Goal: Complete application form: Complete application form

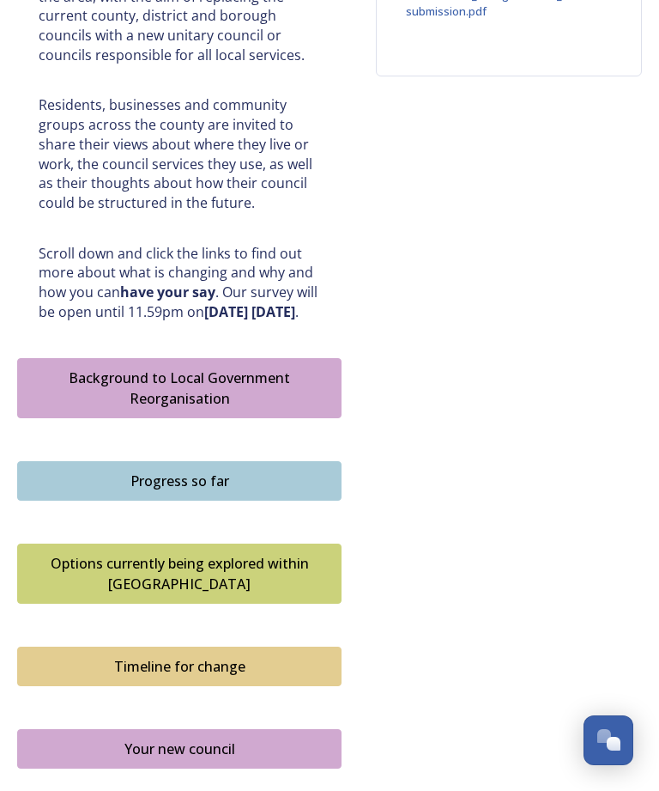
scroll to position [773, 0]
click at [272, 369] on div "Background to Local Government Reorganisation" at bounding box center [180, 389] width 306 height 41
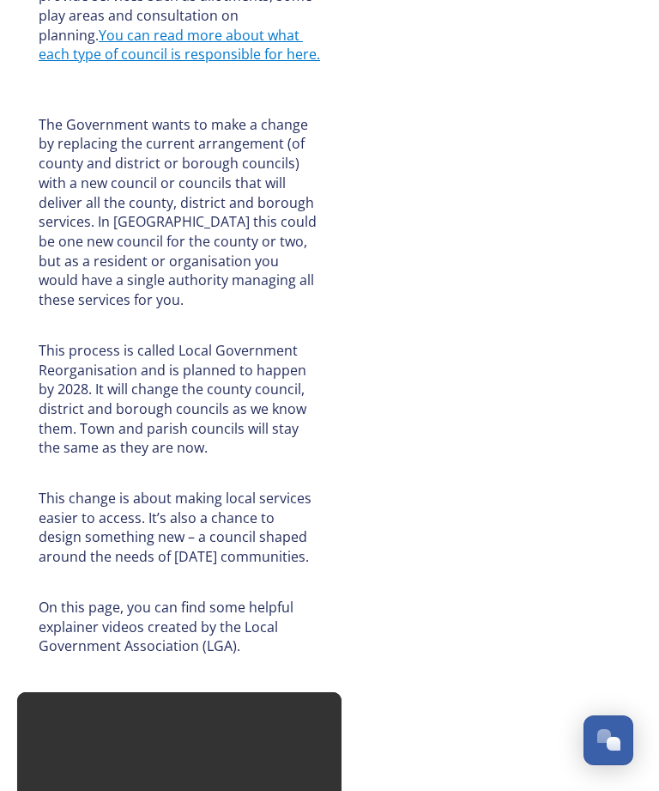
scroll to position [1107, 0]
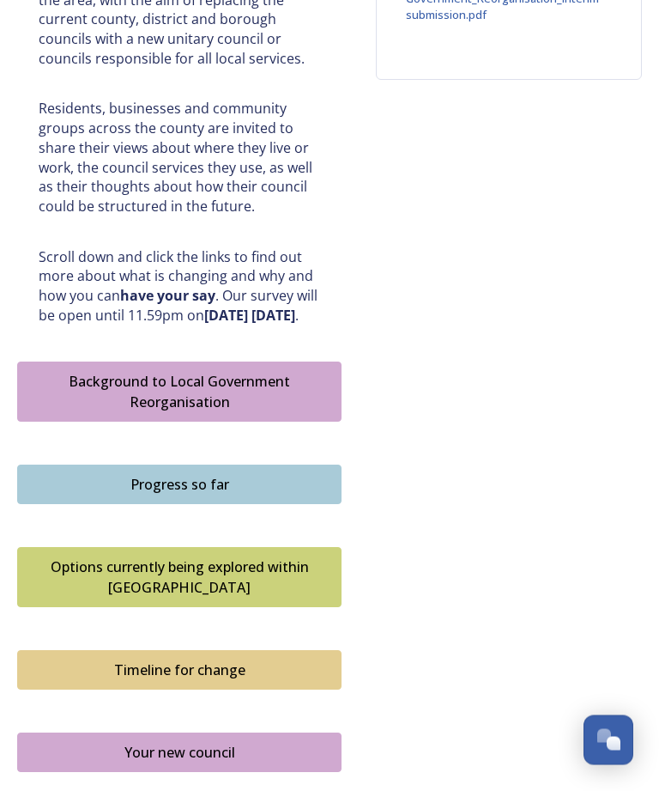
scroll to position [775, 0]
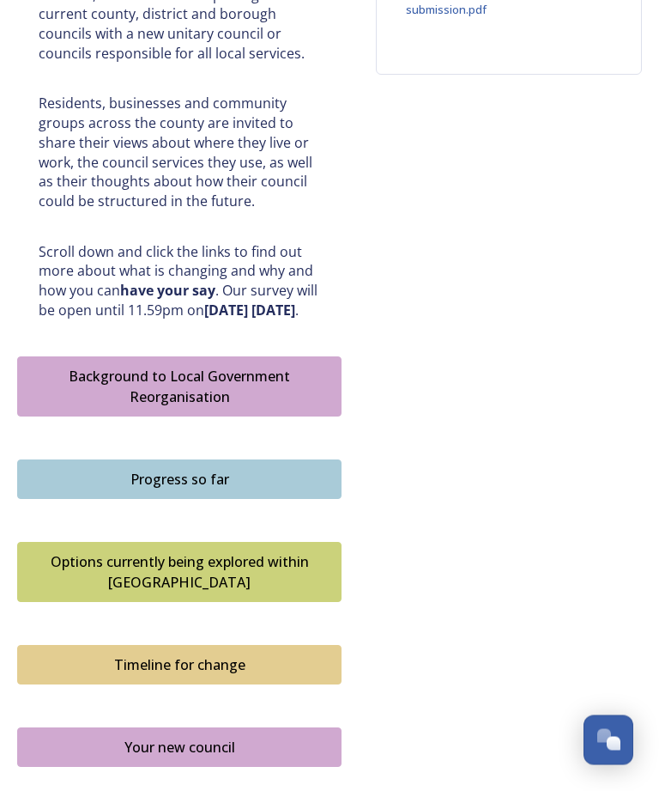
click at [118, 470] on div "Progress so far" at bounding box center [180, 480] width 306 height 21
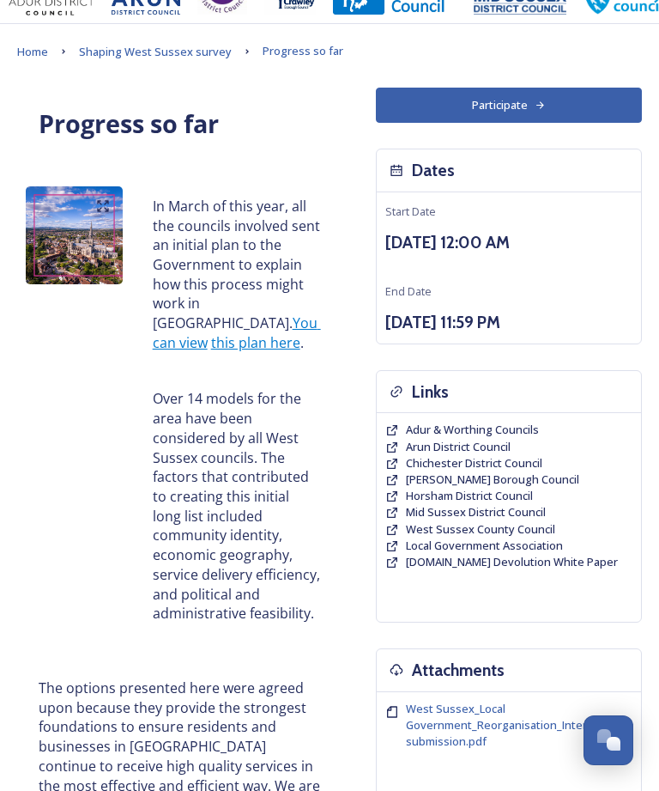
scroll to position [43, 0]
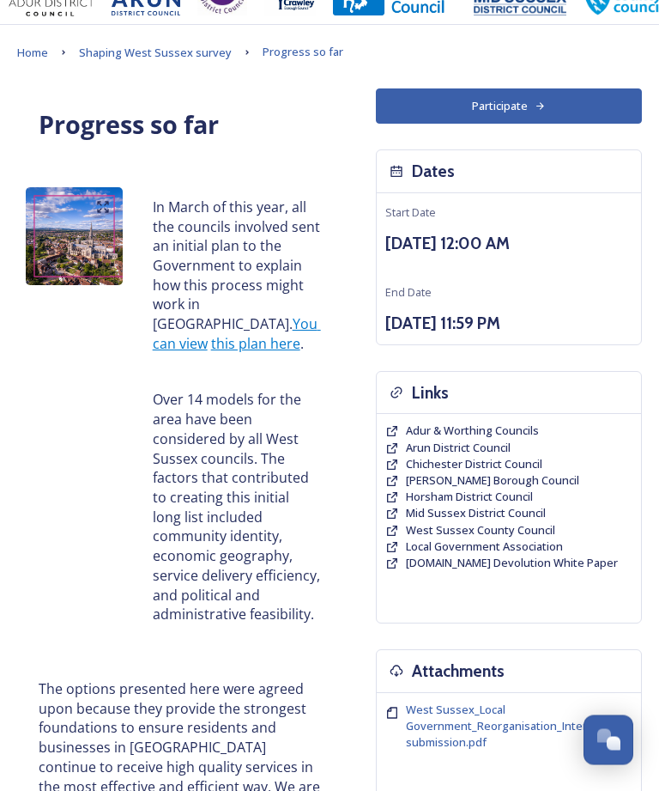
click at [167, 316] on link "You can view" at bounding box center [237, 334] width 168 height 39
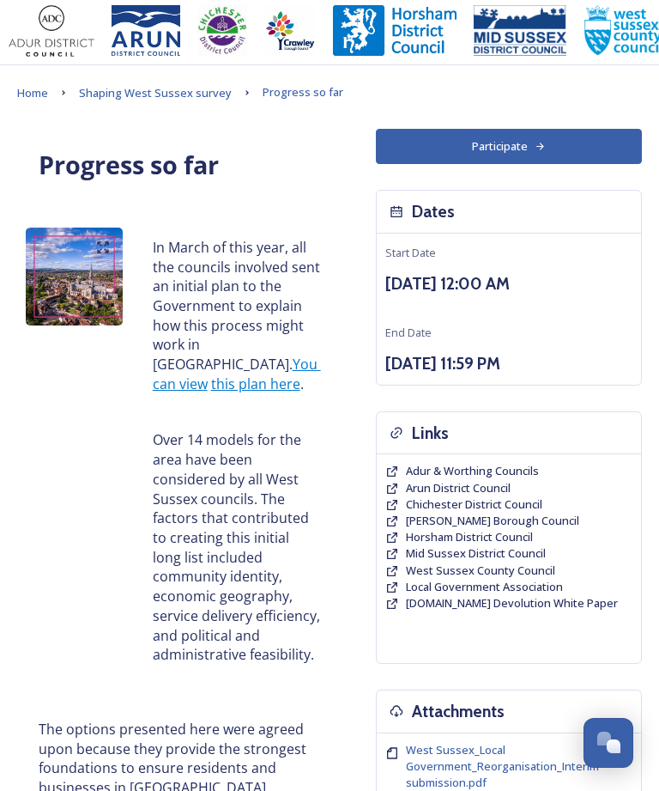
scroll to position [0, 0]
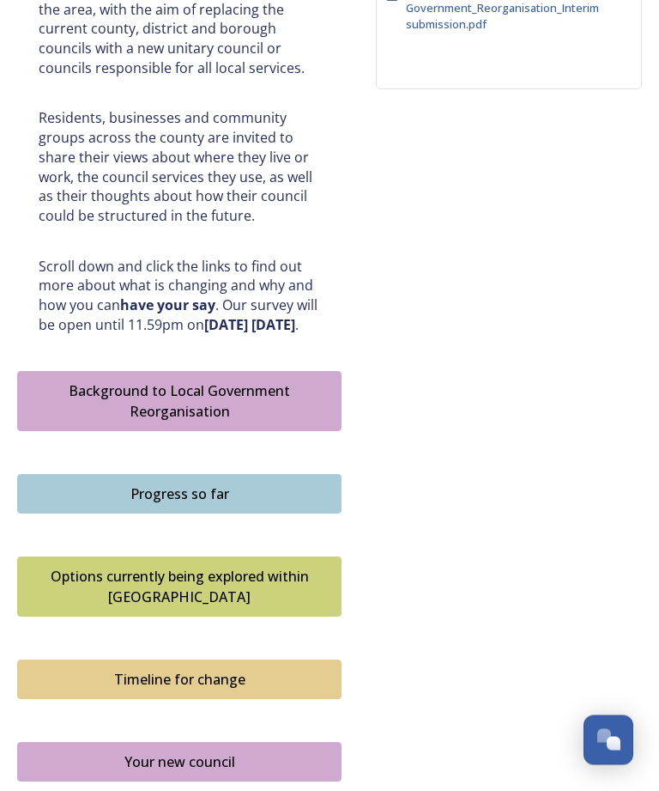
scroll to position [762, 0]
click at [81, 566] on div "Options currently being explored within [GEOGRAPHIC_DATA]" at bounding box center [180, 586] width 306 height 41
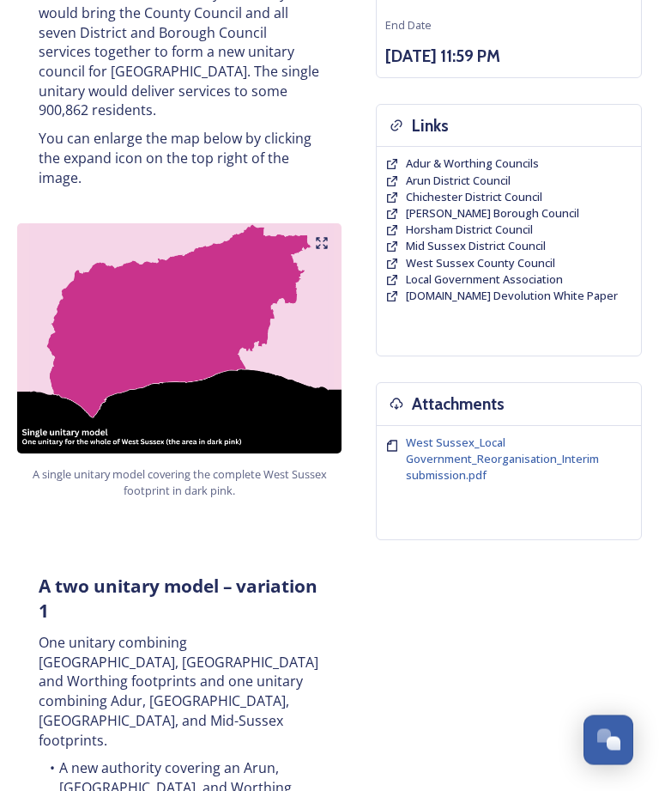
scroll to position [313, 0]
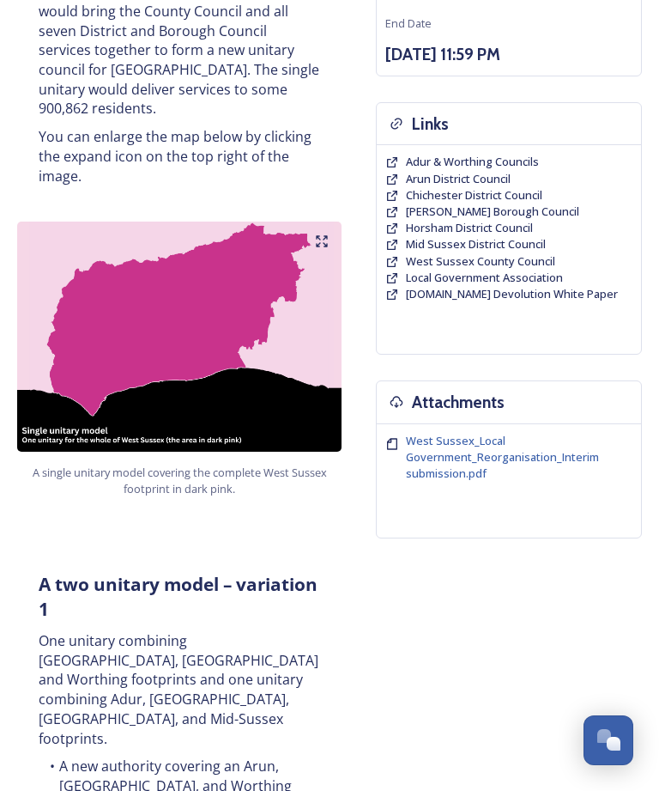
click at [331, 222] on img at bounding box center [179, 336] width 325 height 229
click at [308, 222] on img at bounding box center [179, 336] width 325 height 229
click at [306, 222] on img at bounding box center [179, 336] width 325 height 229
click at [307, 222] on img at bounding box center [179, 336] width 325 height 229
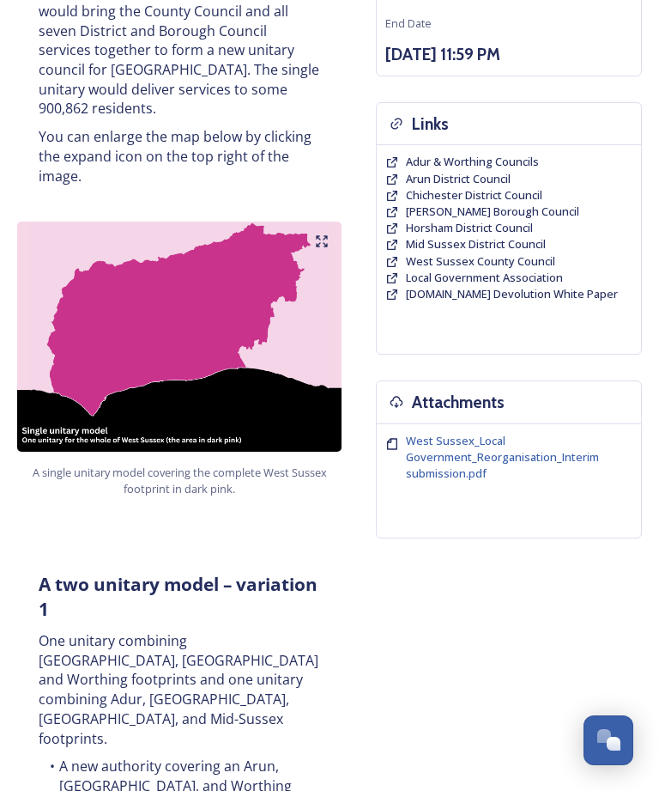
click at [168, 331] on img at bounding box center [179, 336] width 325 height 229
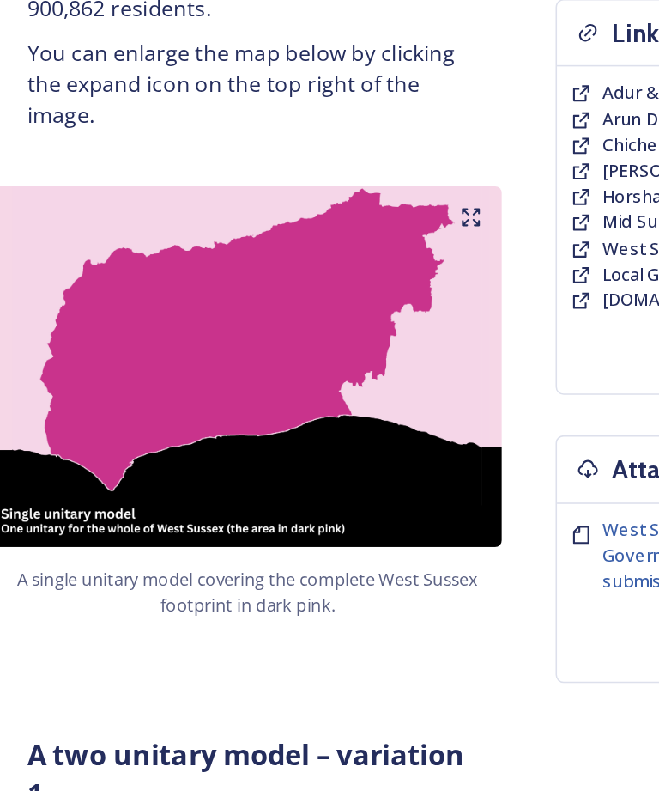
click at [315, 218] on icon at bounding box center [322, 225] width 14 height 14
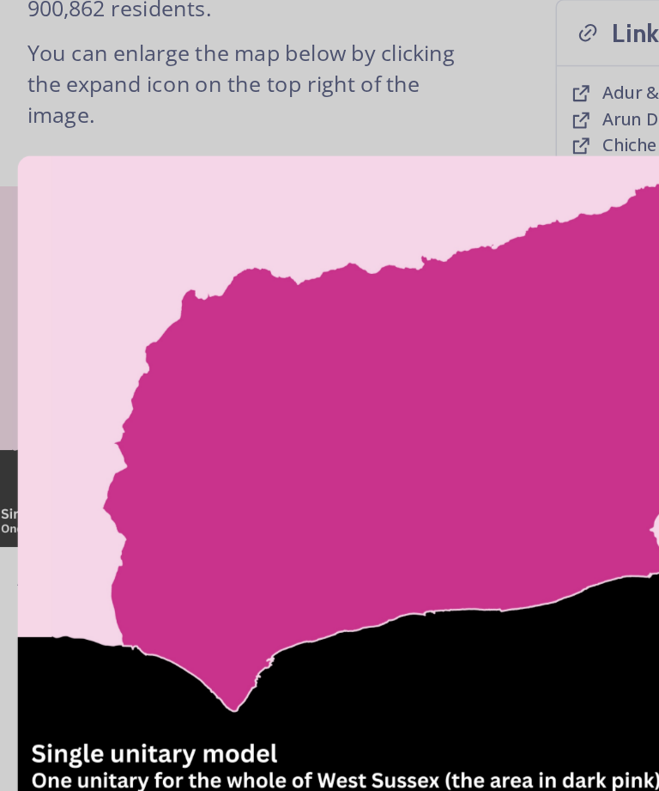
scroll to position [251, 0]
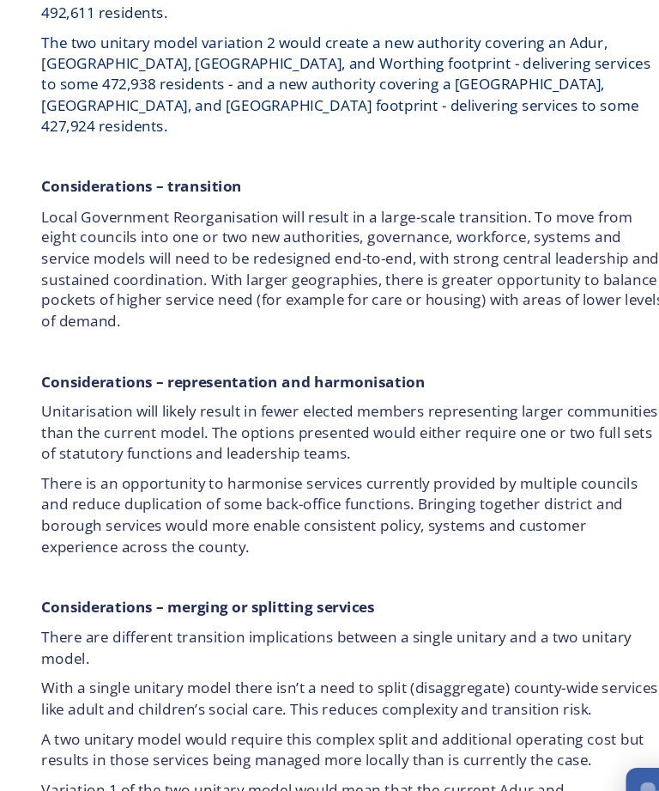
scroll to position [3063, 0]
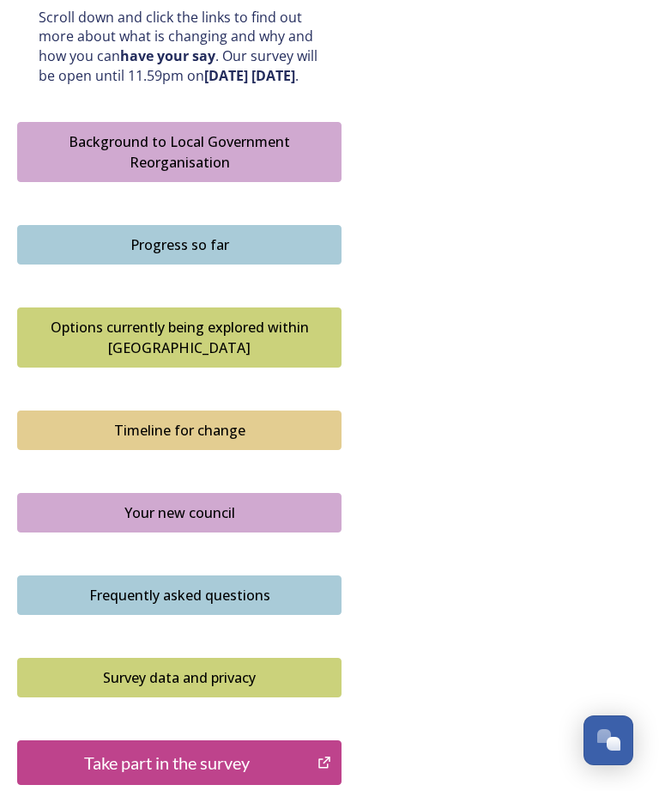
scroll to position [1016, 0]
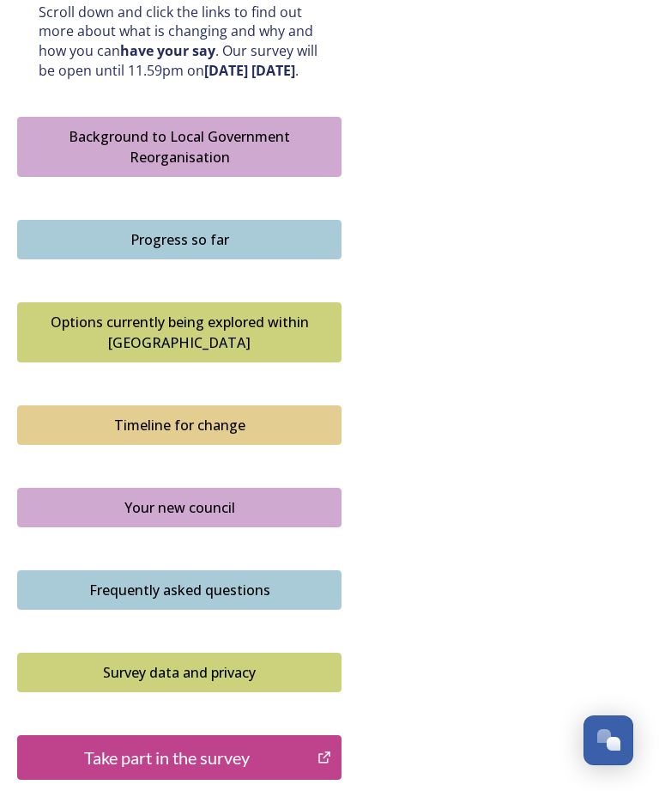
click at [122, 415] on div "Timeline for change" at bounding box center [180, 425] width 306 height 21
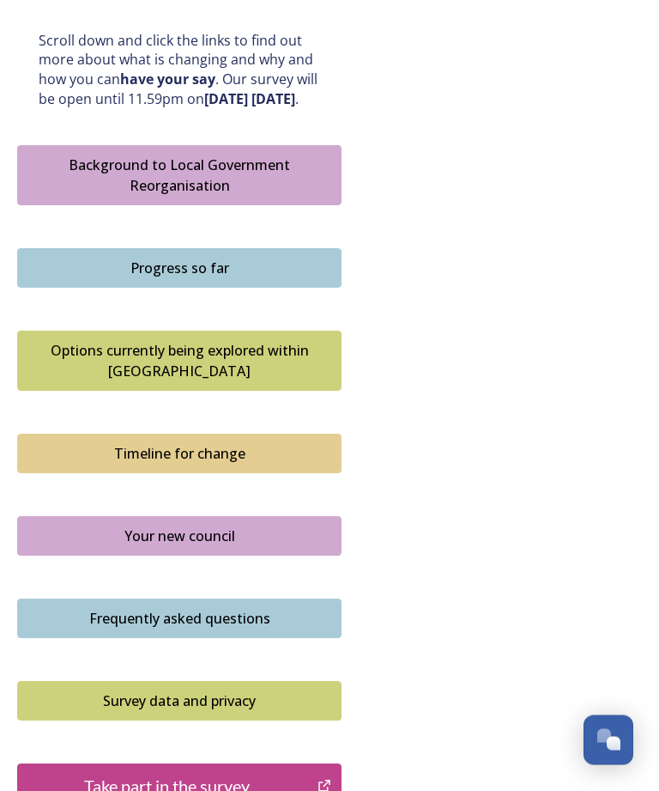
scroll to position [1016, 0]
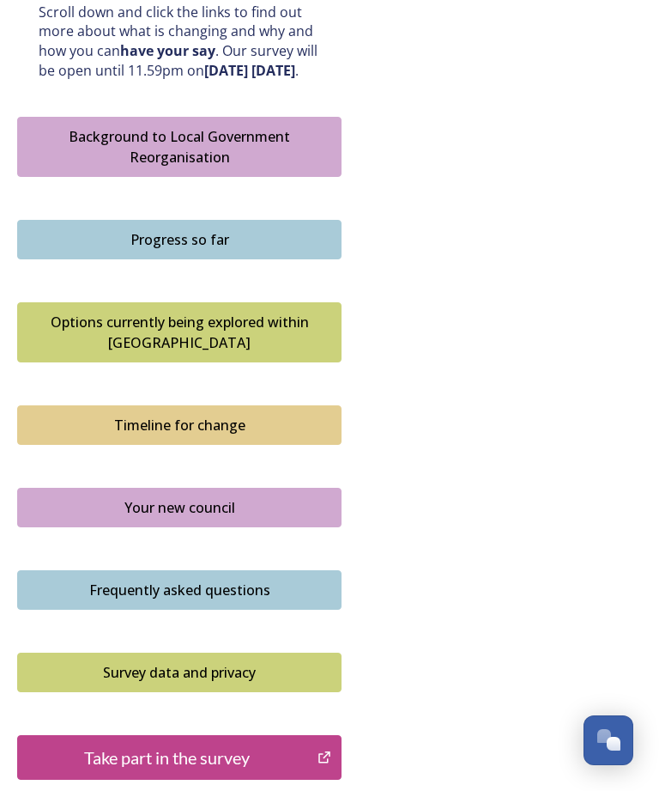
click at [99, 497] on div "Your new council" at bounding box center [180, 507] width 306 height 21
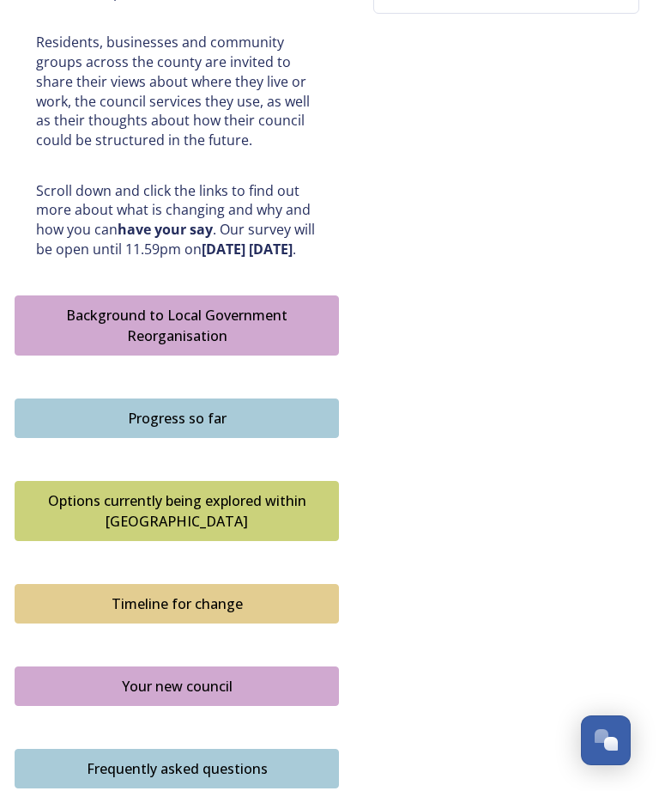
scroll to position [1016, 20]
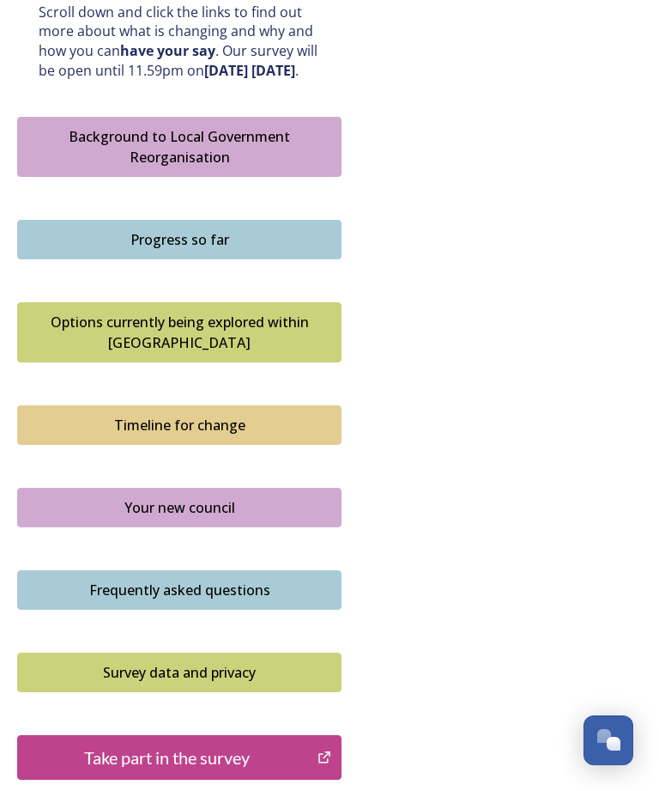
click at [97, 580] on div "Frequently asked questions" at bounding box center [180, 590] width 306 height 21
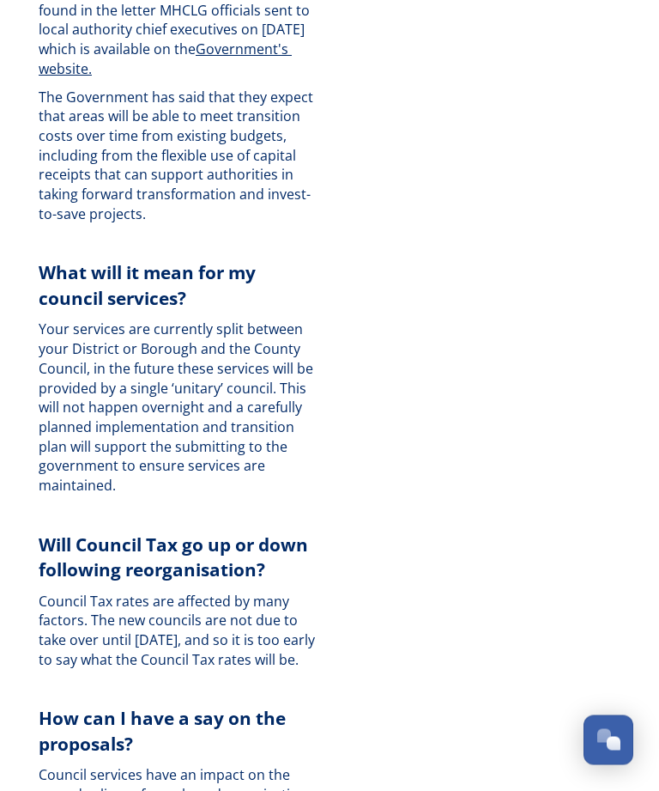
scroll to position [5264, 0]
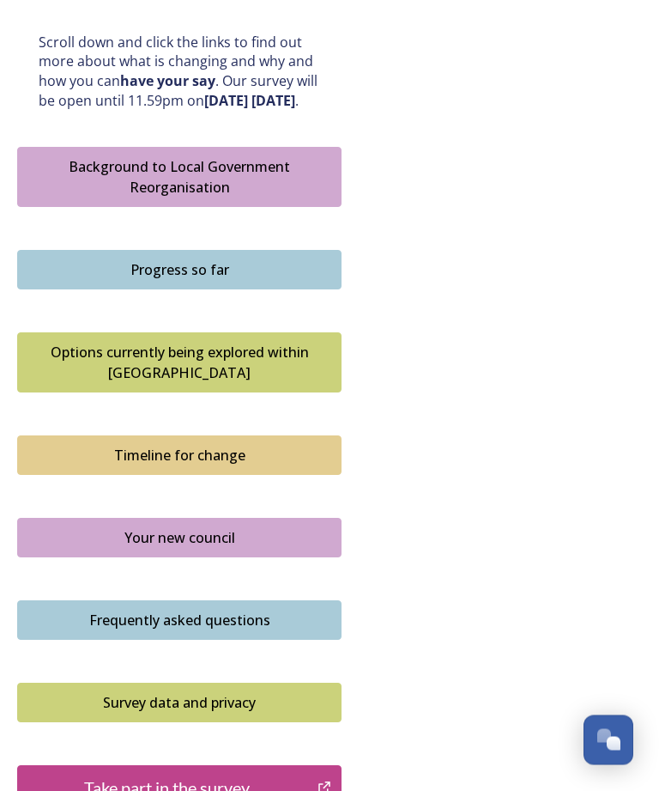
scroll to position [986, 0]
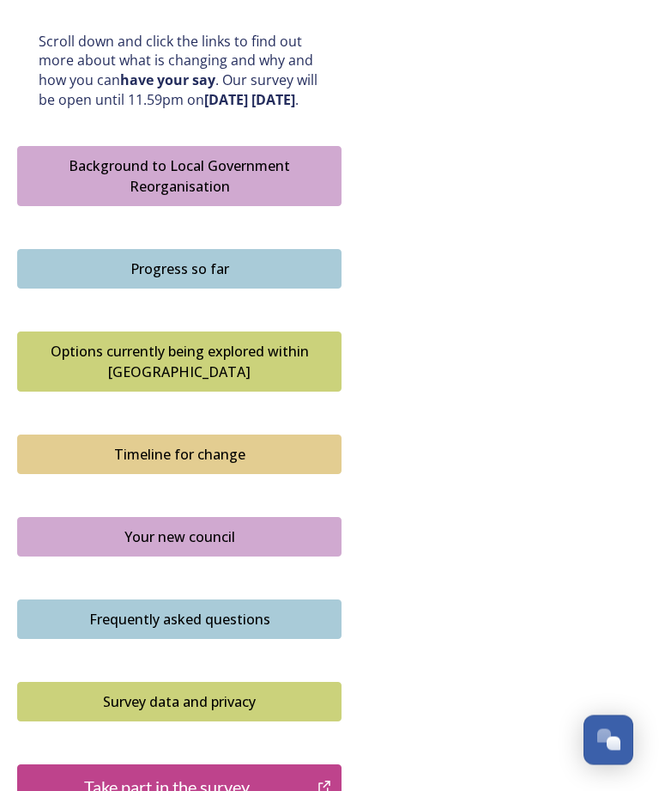
click at [136, 692] on div "Survey data and privacy" at bounding box center [180, 702] width 306 height 21
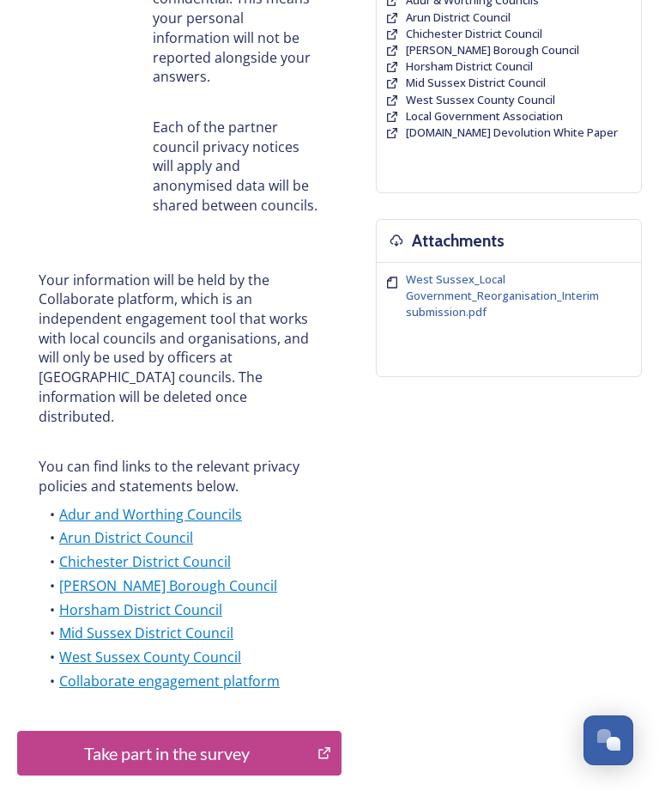
scroll to position [549, 0]
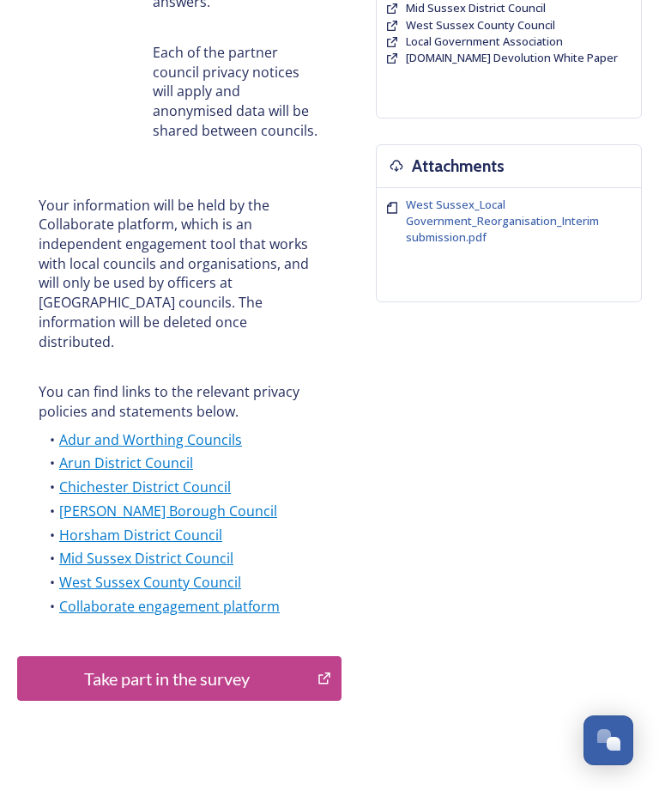
click at [108, 665] on div "Take part in the survey" at bounding box center [168, 678] width 282 height 26
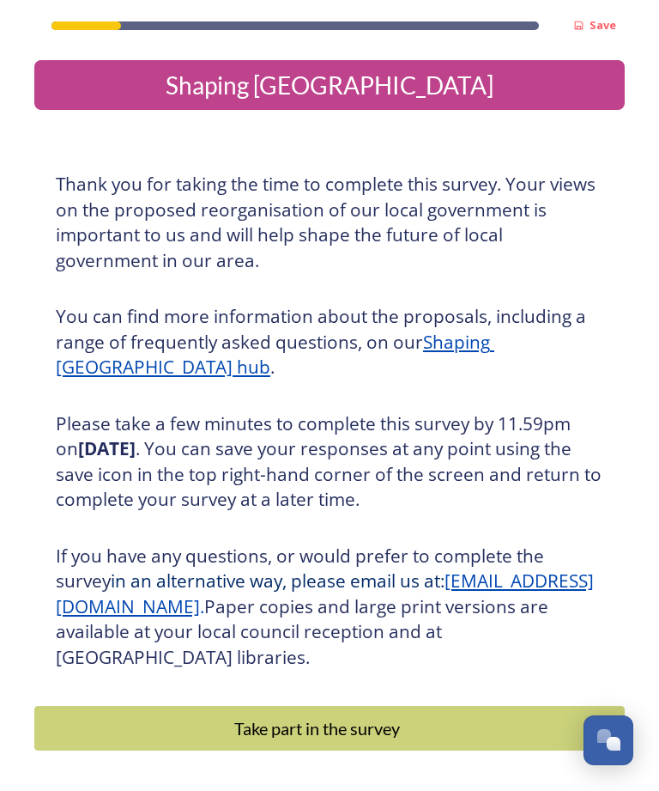
scroll to position [55, 0]
click at [234, 715] on div "Take part in the survey" at bounding box center [317, 728] width 547 height 26
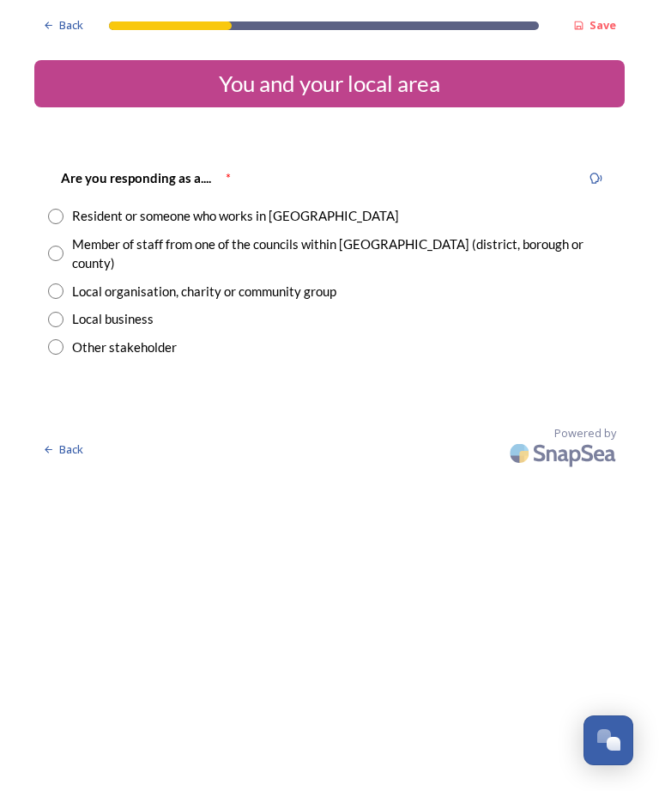
click at [60, 212] on input "radio" at bounding box center [55, 216] width 15 height 15
radio input "true"
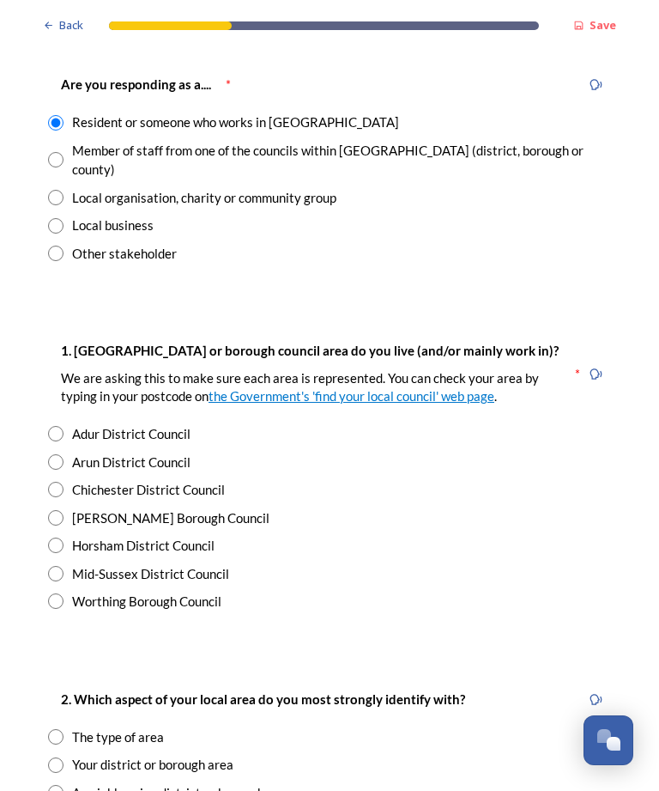
scroll to position [123, 0]
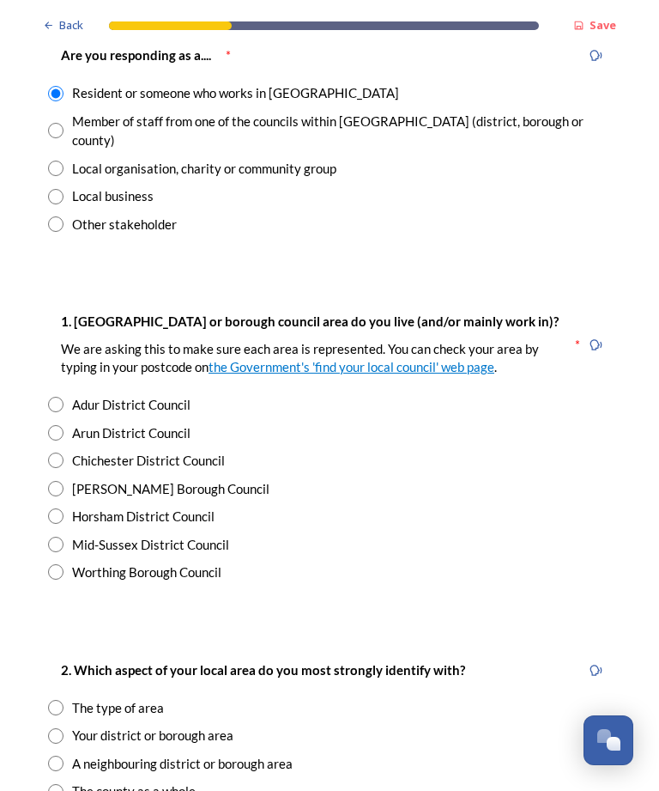
click at [58, 508] on input "radio" at bounding box center [55, 515] width 15 height 15
radio input "true"
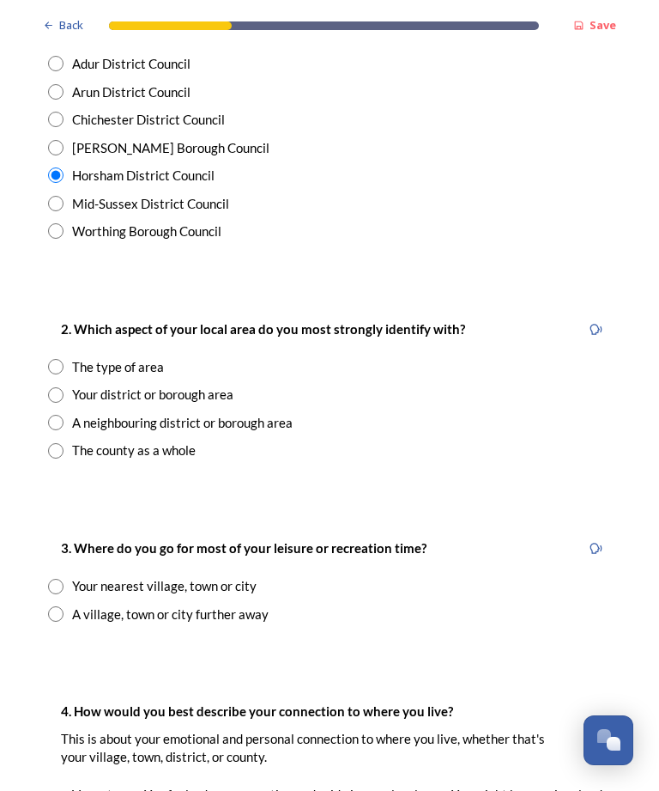
scroll to position [465, 0]
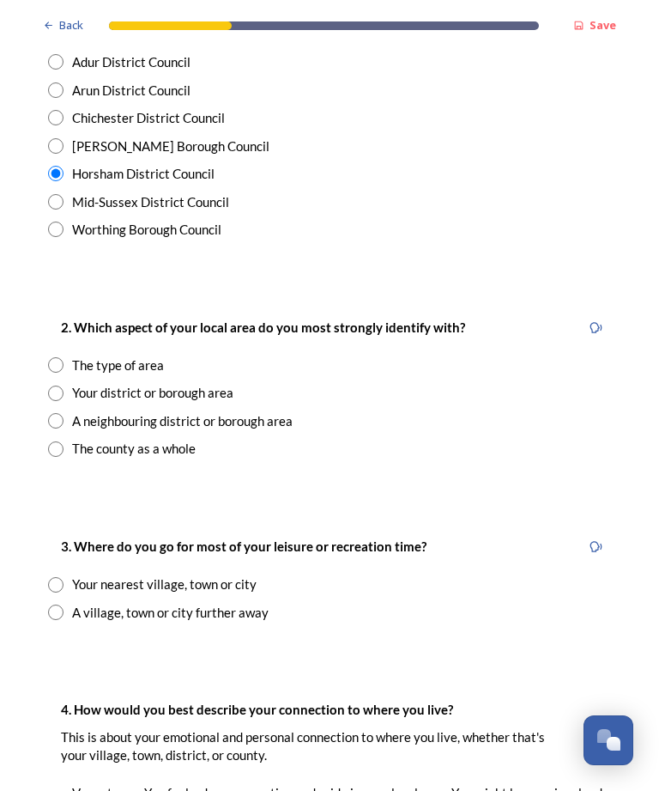
click at [61, 385] on input "radio" at bounding box center [55, 392] width 15 height 15
radio input "true"
click at [62, 577] on input "radio" at bounding box center [55, 584] width 15 height 15
radio input "true"
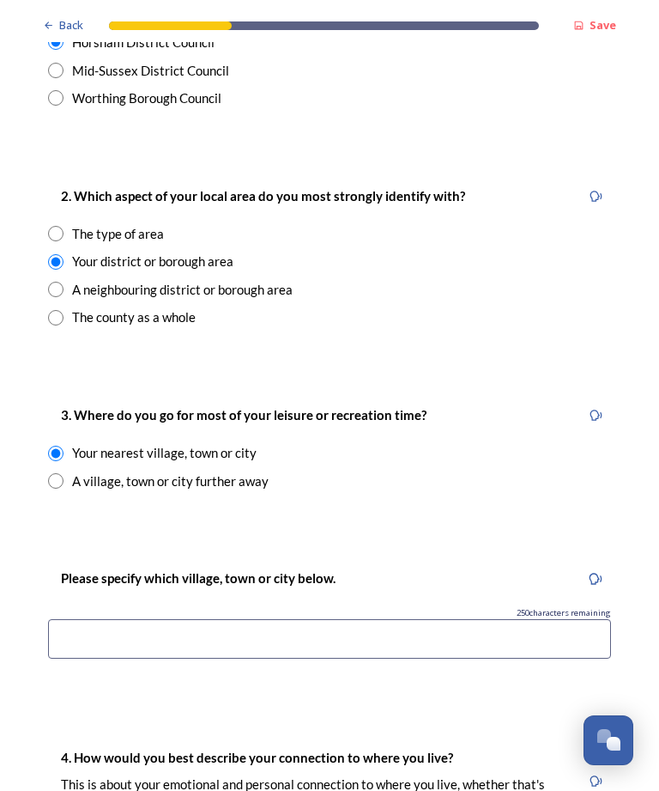
scroll to position [598, 0]
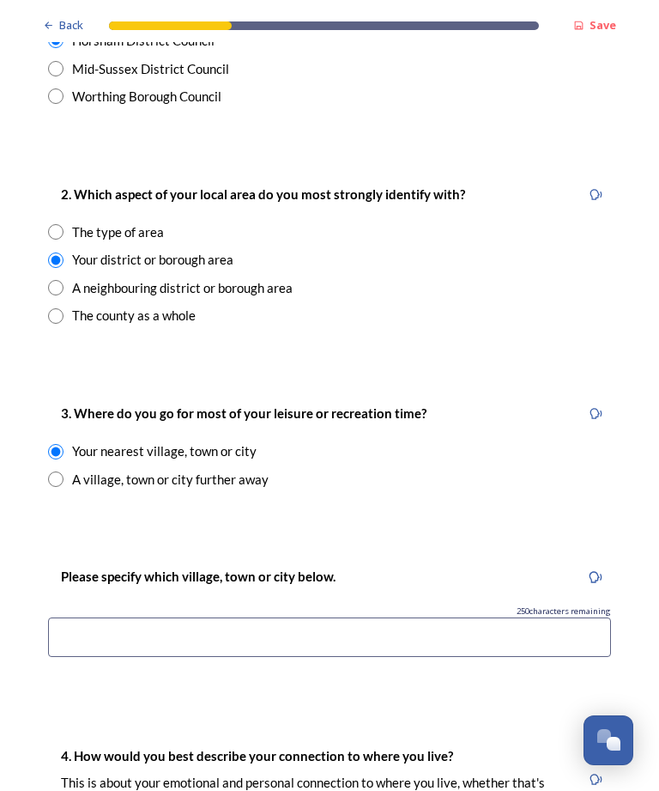
click at [189, 617] on input at bounding box center [329, 636] width 563 height 39
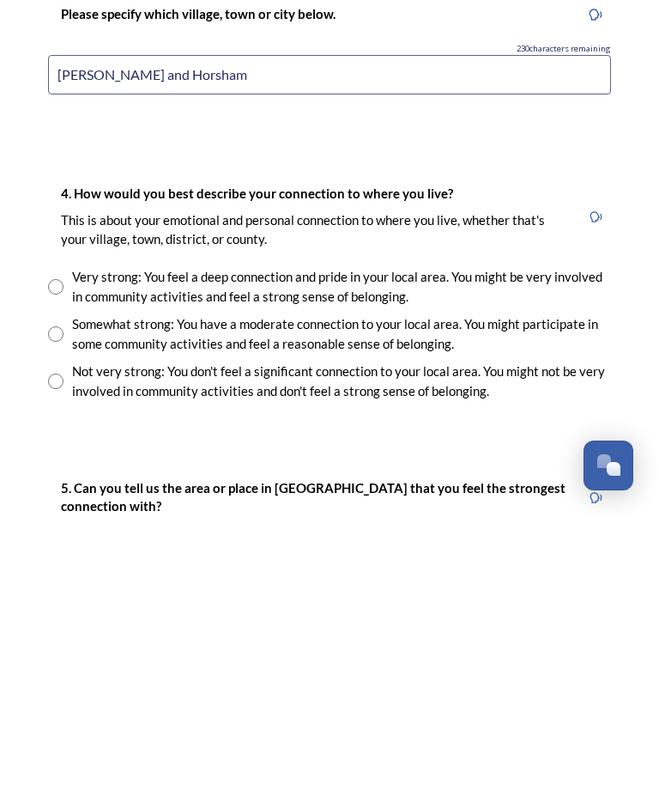
scroll to position [888, 0]
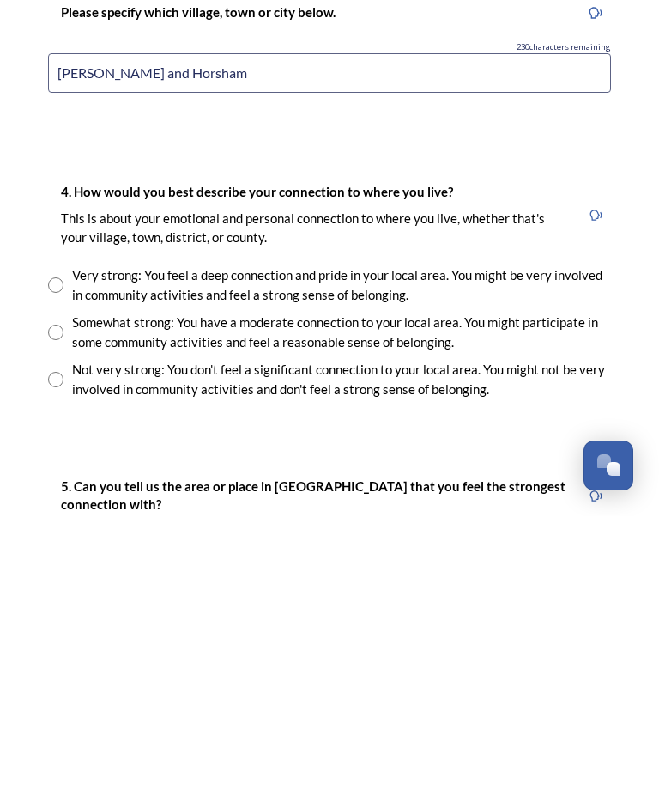
type input "Henfield and Horsham"
click at [61, 552] on input "radio" at bounding box center [55, 559] width 15 height 15
radio input "true"
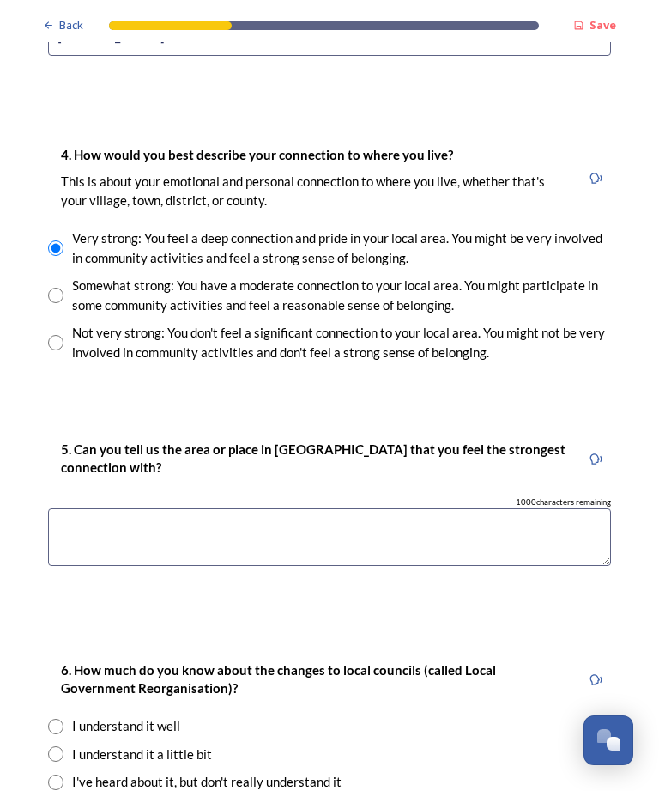
scroll to position [1201, 0]
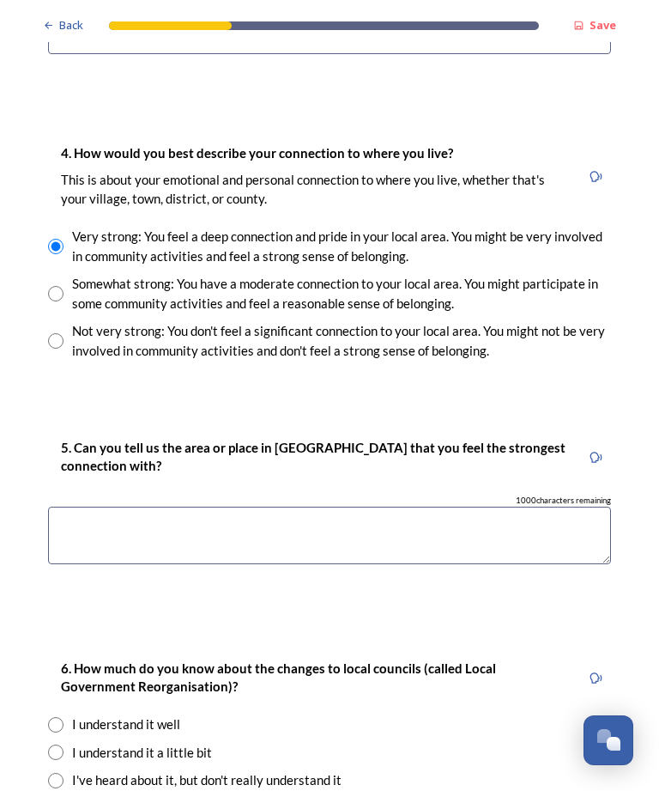
click at [255, 507] on textarea at bounding box center [329, 536] width 563 height 58
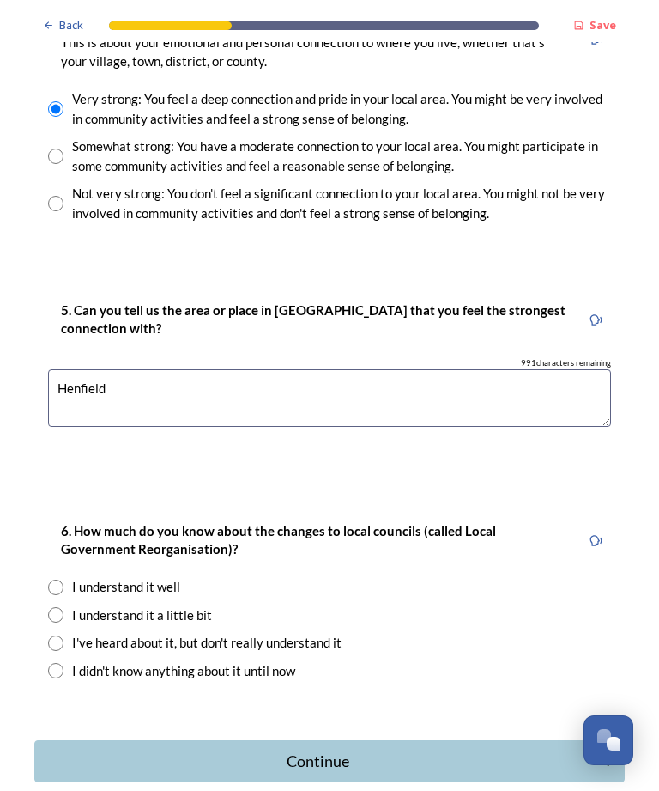
scroll to position [1338, 0]
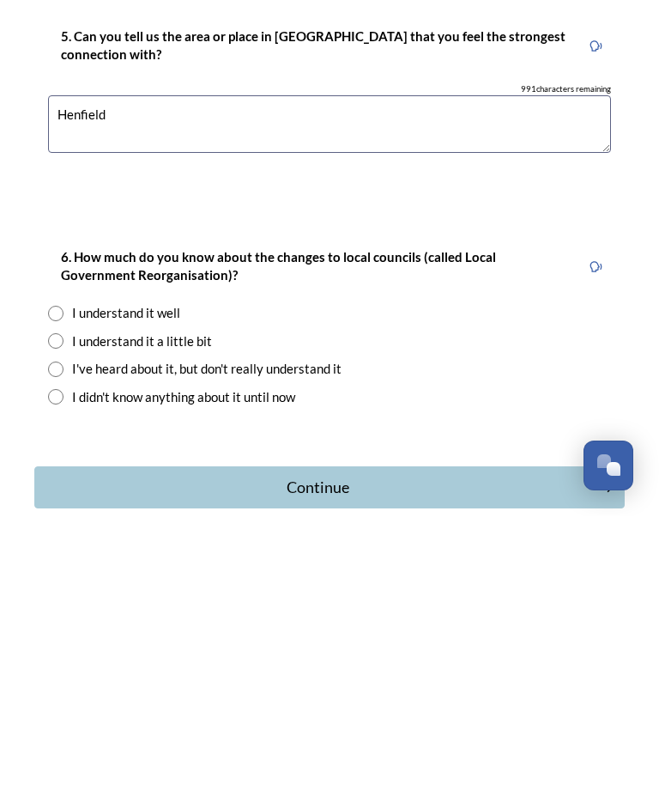
type textarea "Henfield"
click at [62, 580] on input "radio" at bounding box center [55, 587] width 15 height 15
radio input "true"
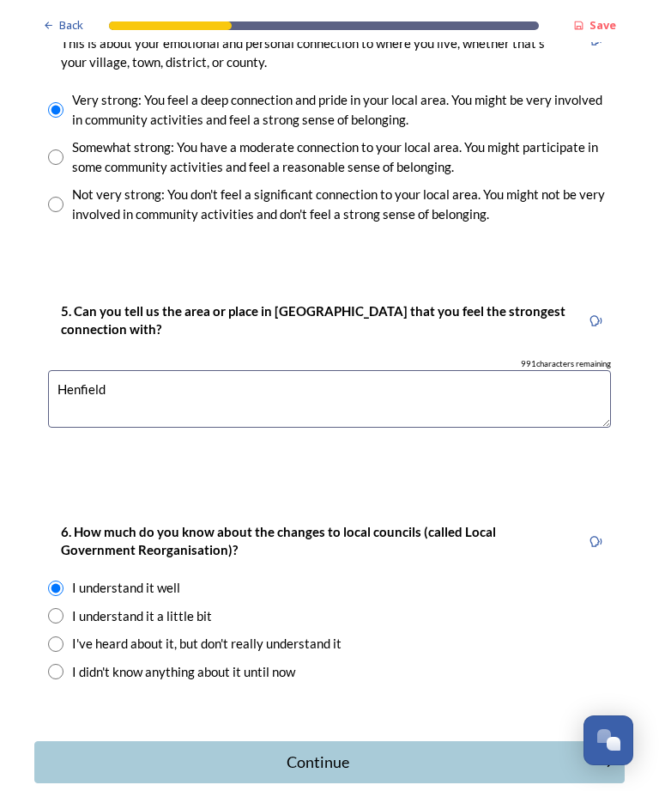
click at [334, 750] on div "Continue" at bounding box center [318, 761] width 549 height 23
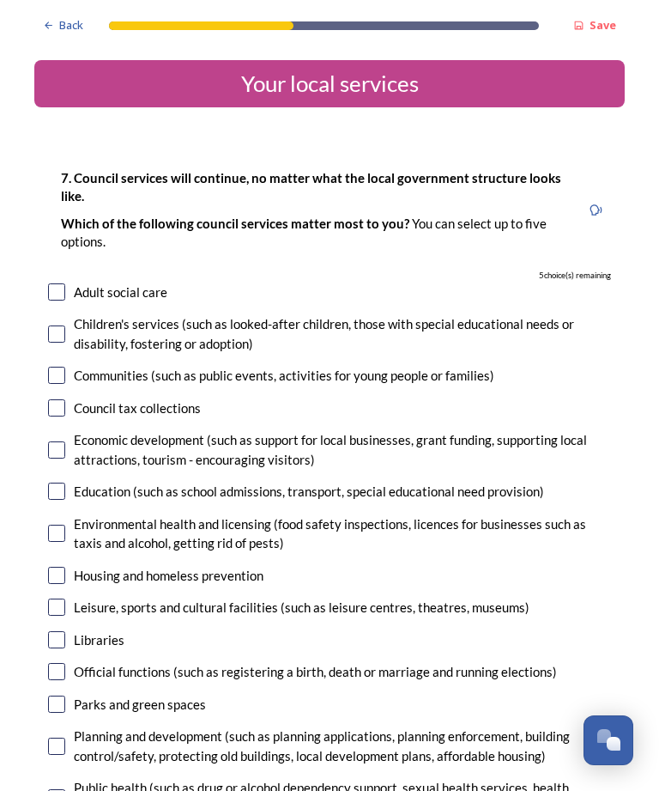
click at [60, 399] on input "checkbox" at bounding box center [56, 407] width 17 height 17
checkbox input "true"
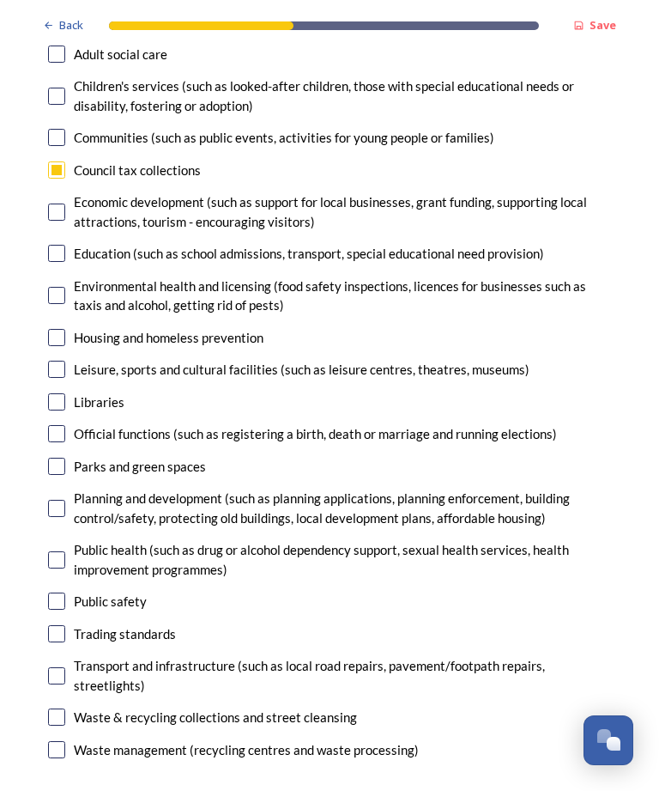
scroll to position [238, 0]
click at [59, 458] on input "checkbox" at bounding box center [56, 466] width 17 height 17
checkbox input "true"
click at [64, 500] on input "checkbox" at bounding box center [56, 508] width 17 height 17
checkbox input "true"
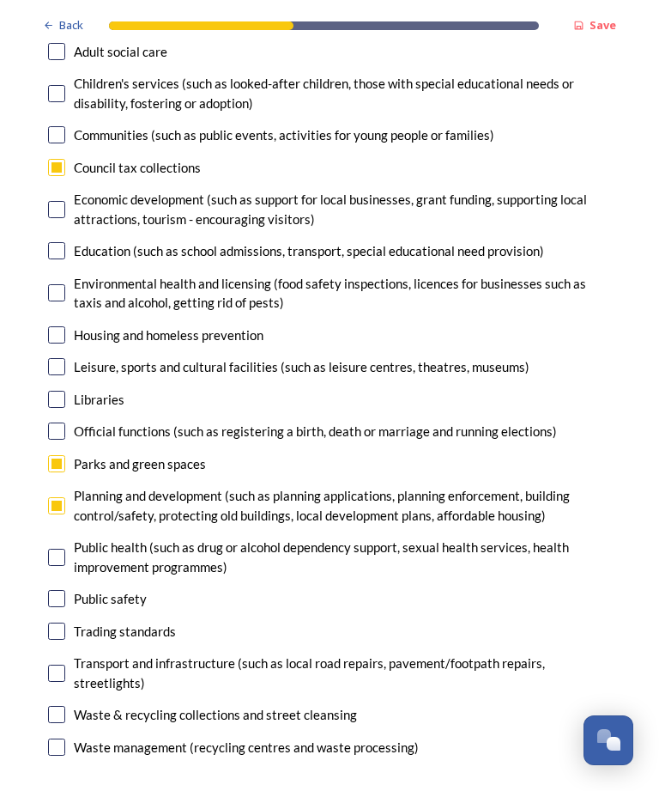
scroll to position [249, 0]
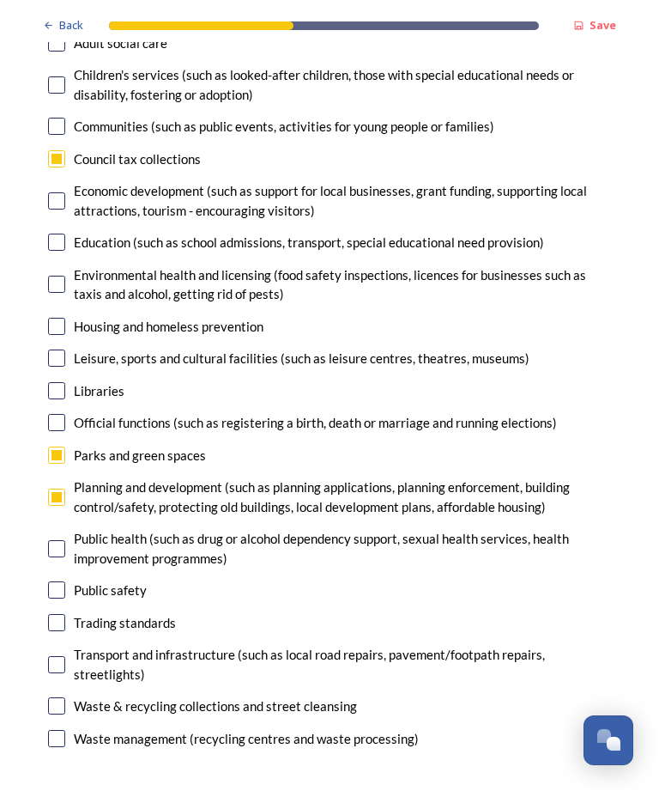
click at [62, 656] on input "checkbox" at bounding box center [56, 664] width 17 height 17
checkbox input "true"
click at [62, 697] on input "checkbox" at bounding box center [56, 705] width 17 height 17
checkbox input "true"
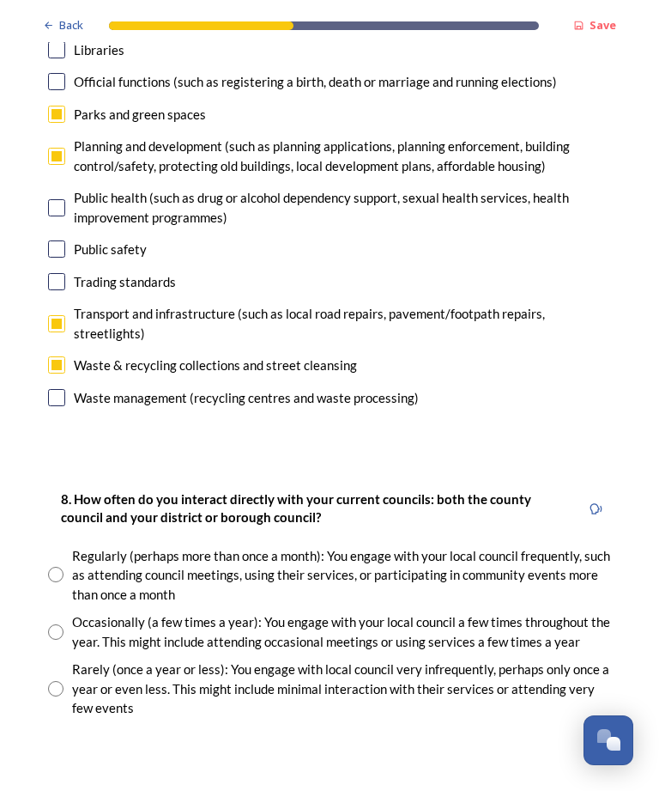
scroll to position [591, 0]
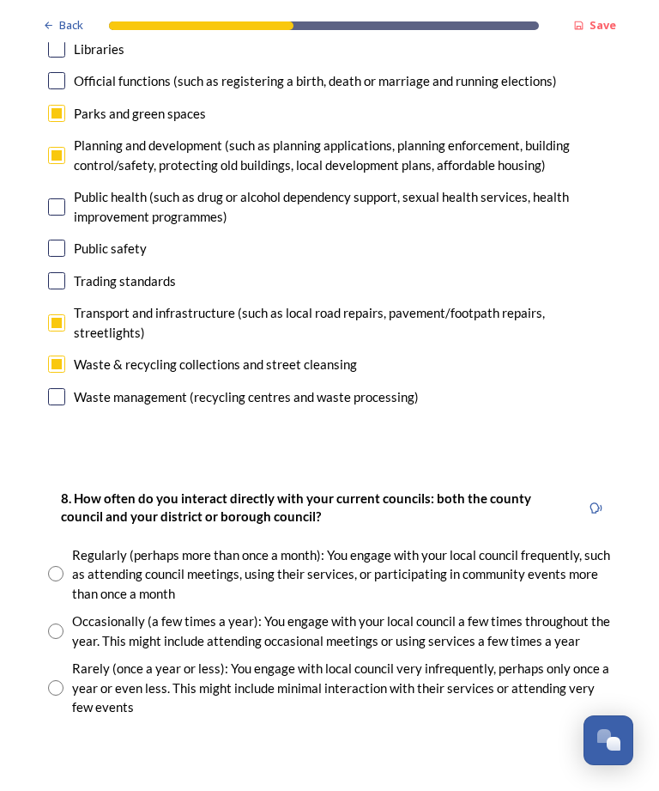
click at [52, 566] on input "radio" at bounding box center [55, 573] width 15 height 15
radio input "true"
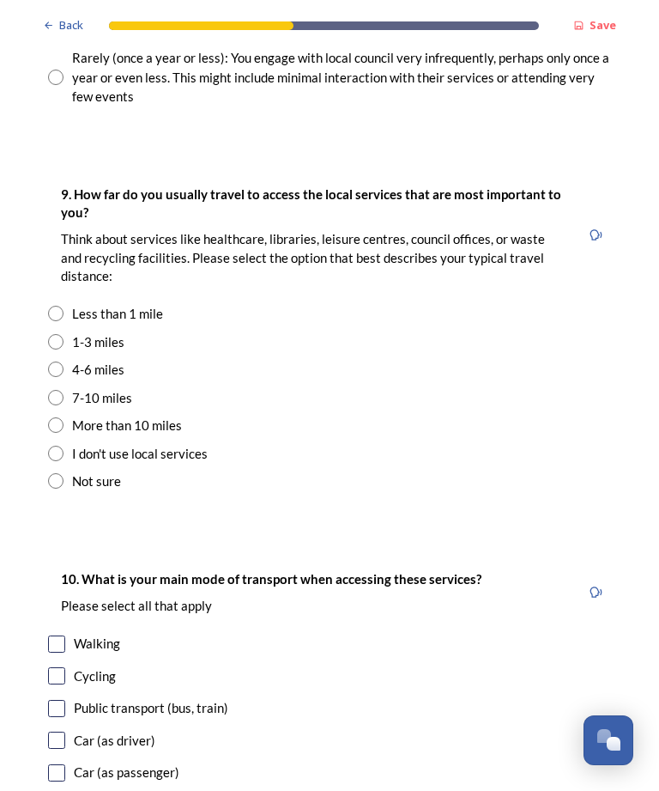
scroll to position [1200, 0]
click at [48, 362] on input "radio" at bounding box center [55, 369] width 15 height 15
radio input "true"
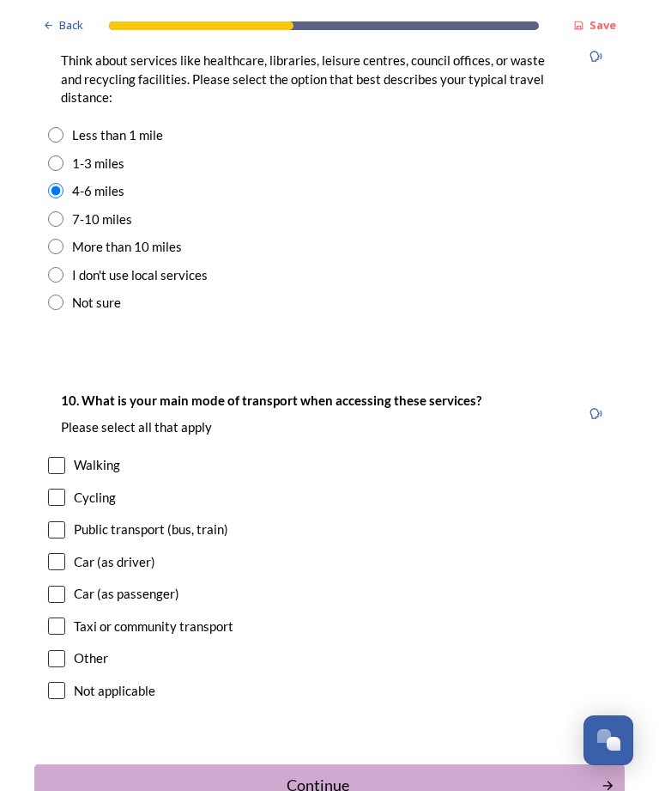
scroll to position [1379, 0]
click at [49, 458] on input "checkbox" at bounding box center [56, 466] width 17 height 17
checkbox input "true"
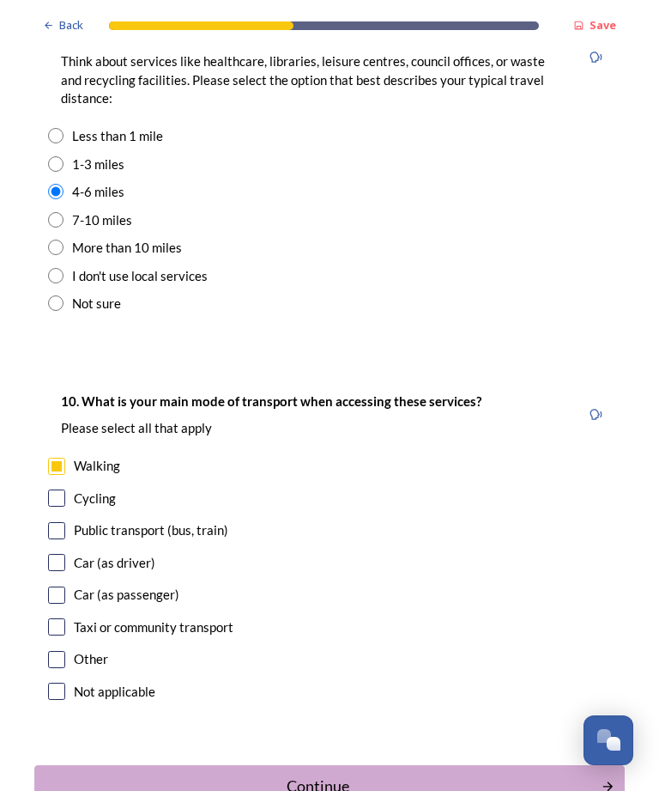
click at [49, 522] on input "checkbox" at bounding box center [56, 530] width 17 height 17
checkbox input "true"
click at [53, 554] on input "checkbox" at bounding box center [56, 562] width 17 height 17
checkbox input "true"
click at [49, 586] on input "checkbox" at bounding box center [56, 594] width 17 height 17
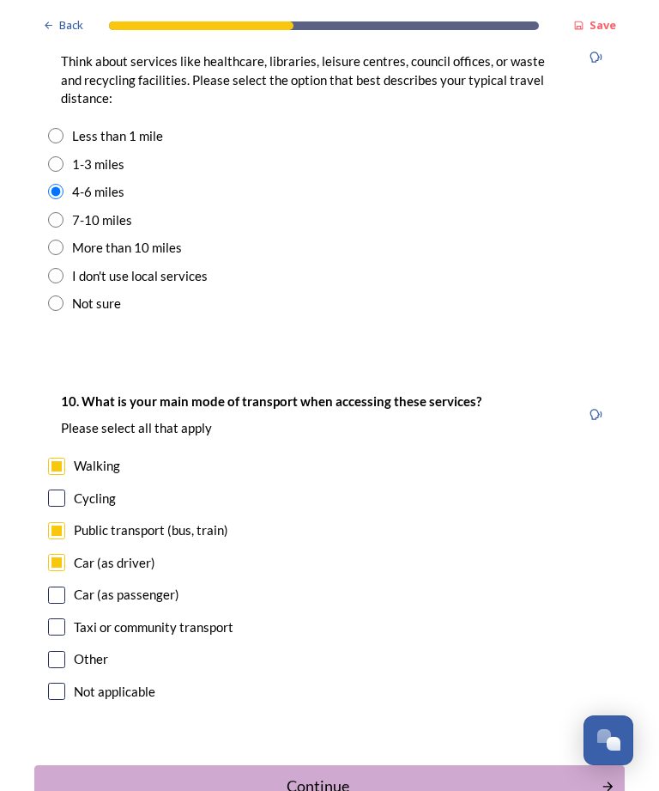
checkbox input "true"
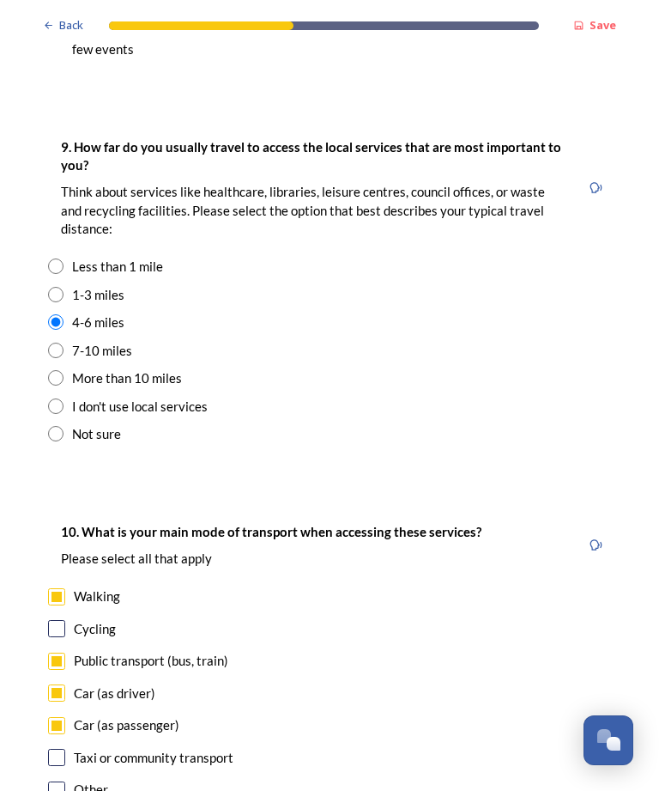
scroll to position [1248, 0]
click at [53, 343] on input "radio" at bounding box center [55, 350] width 15 height 15
radio input "true"
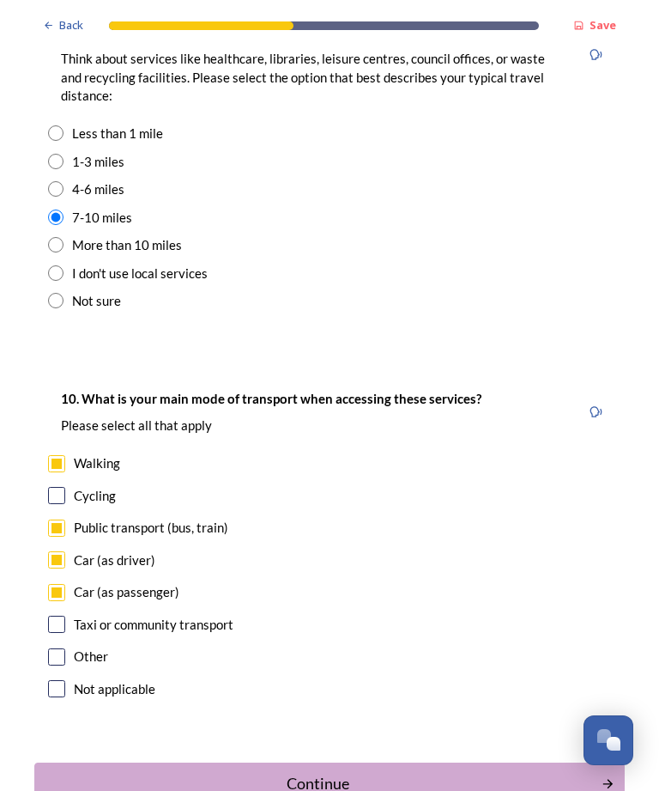
scroll to position [1379, 0]
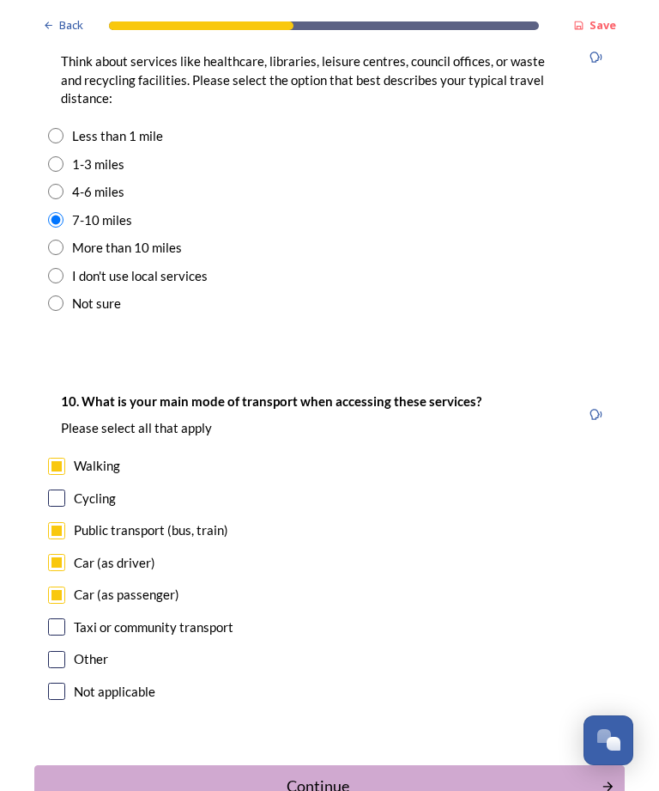
click at [284, 774] on div "Continue" at bounding box center [318, 785] width 549 height 23
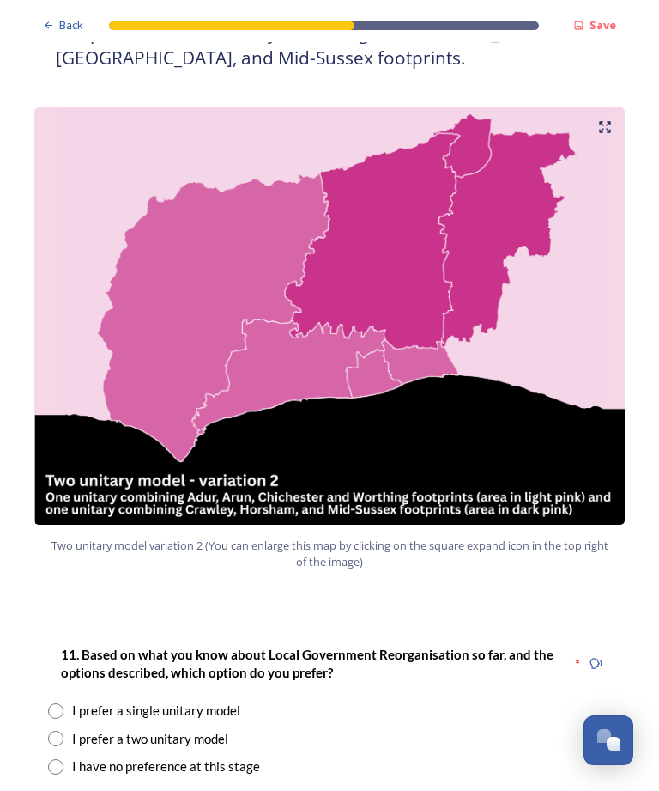
scroll to position [1741, 0]
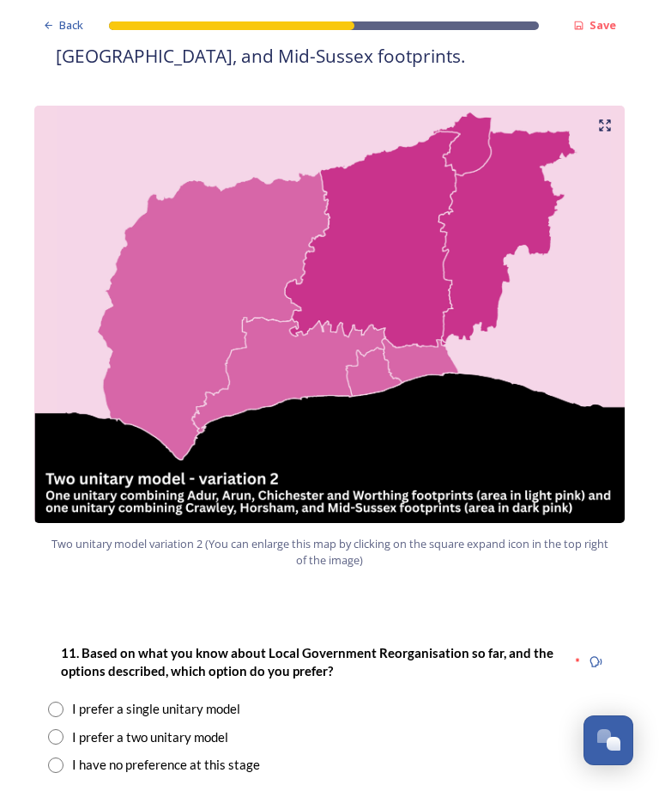
click at [58, 729] on input "radio" at bounding box center [55, 736] width 15 height 15
radio input "true"
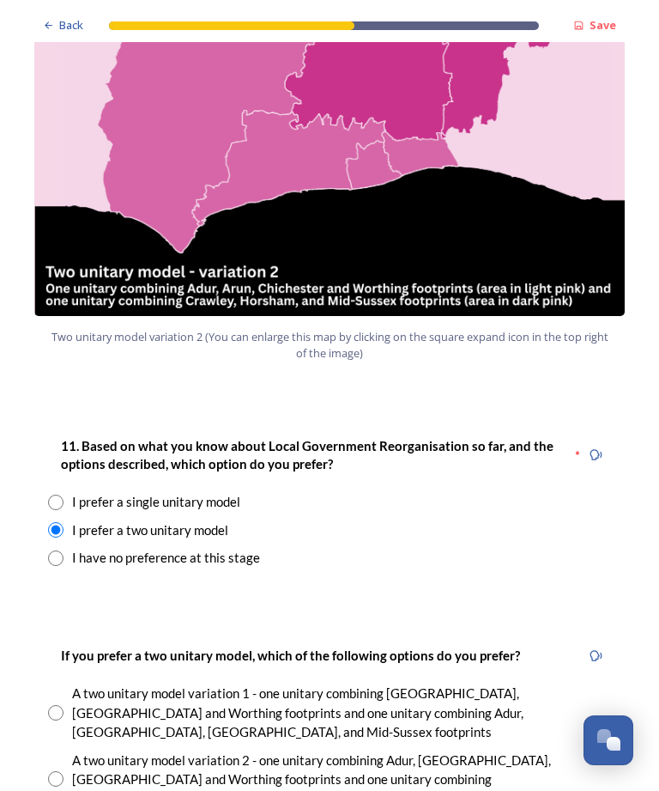
scroll to position [1949, 0]
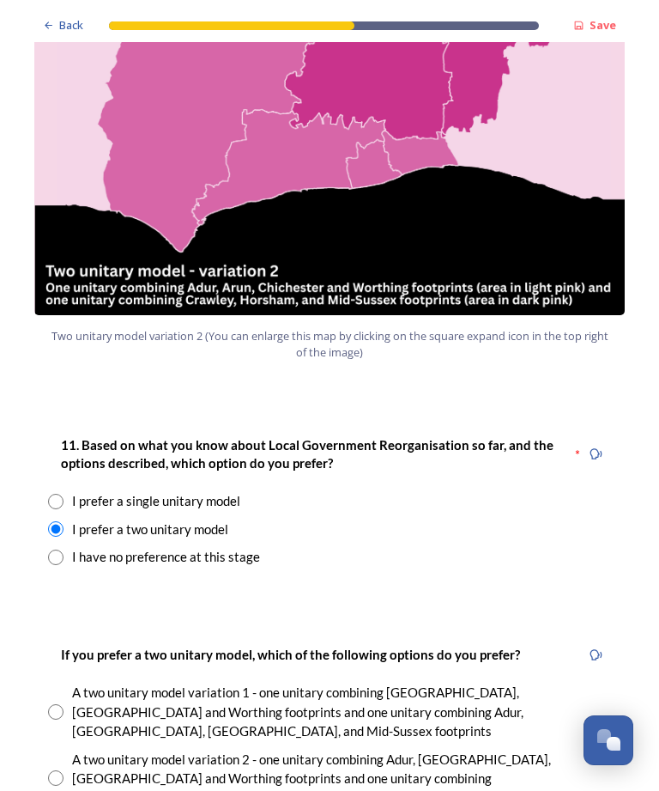
click at [59, 770] on input "radio" at bounding box center [55, 777] width 15 height 15
radio input "true"
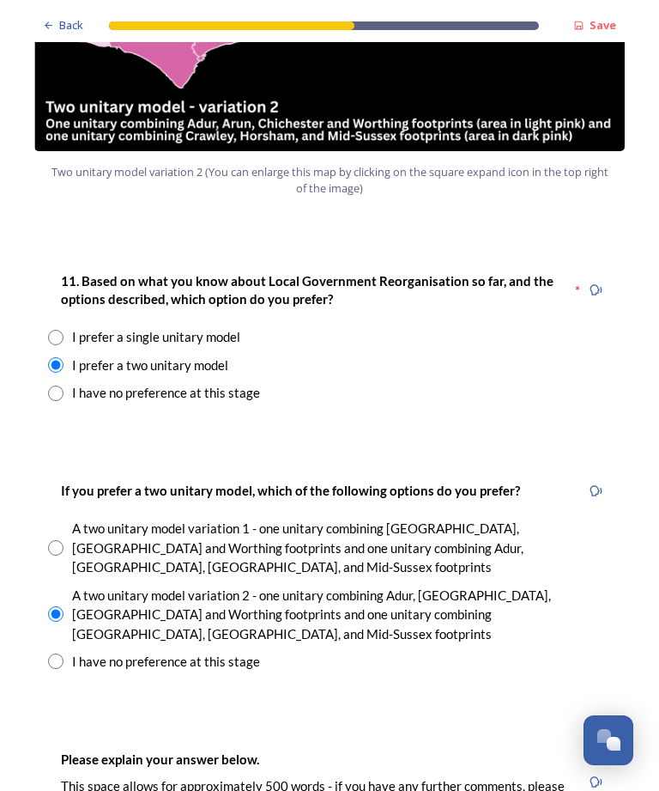
scroll to position [2111, 0]
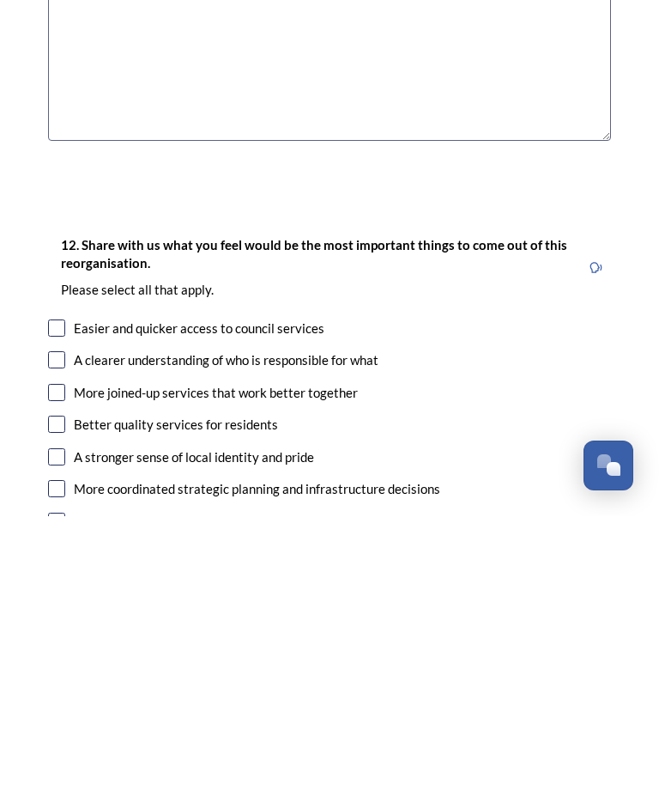
scroll to position [2723, 0]
type textarea "This is the least worst option given that the bigger the area the greater the t…"
click at [51, 659] on input "checkbox" at bounding box center [56, 667] width 17 height 17
checkbox input "true"
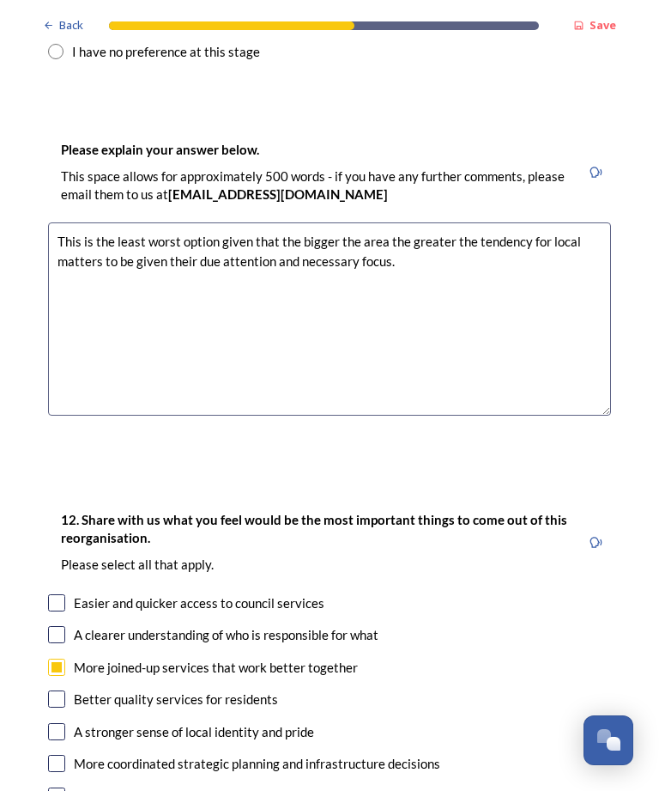
click at [52, 690] on input "checkbox" at bounding box center [56, 698] width 17 height 17
checkbox input "true"
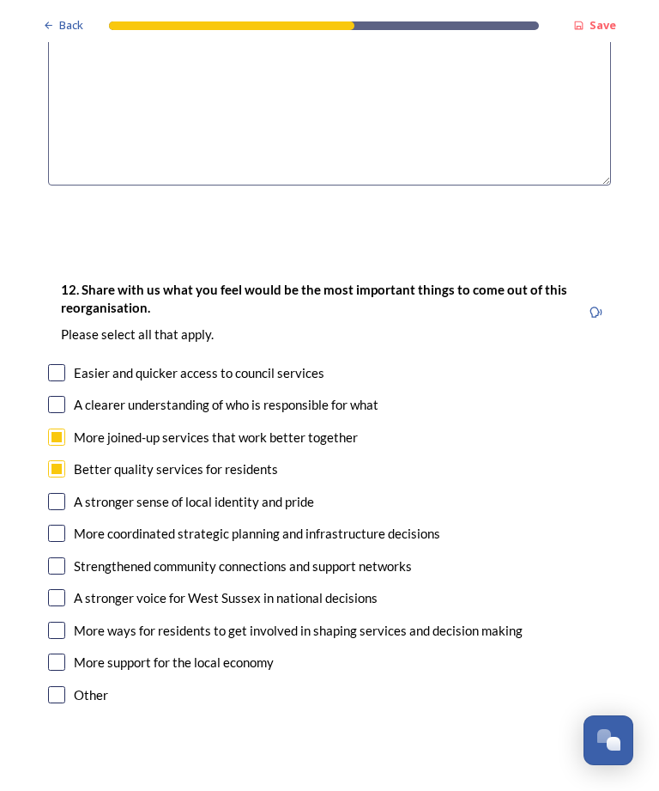
scroll to position [2953, 0]
click at [50, 588] on input "checkbox" at bounding box center [56, 596] width 17 height 17
checkbox input "true"
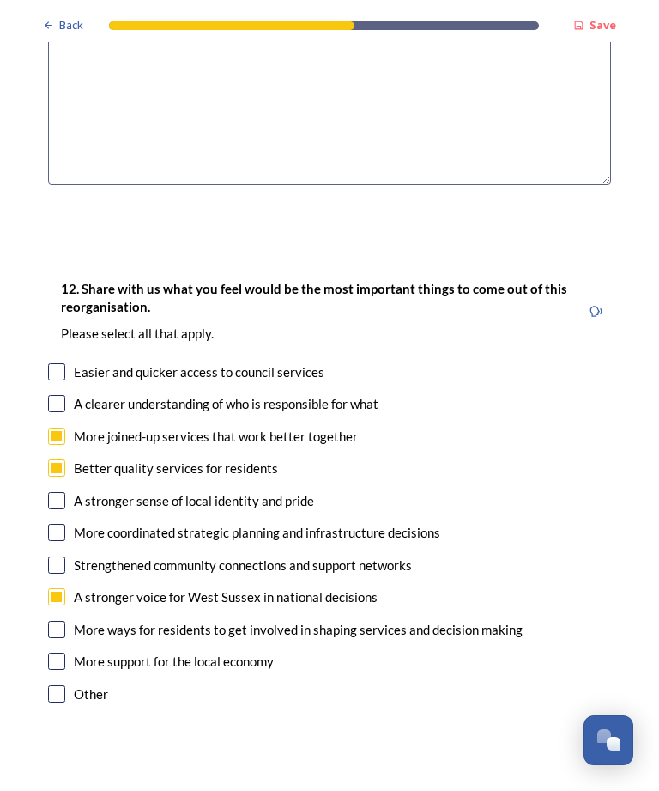
click at [51, 621] on input "checkbox" at bounding box center [56, 629] width 17 height 17
checkbox input "true"
click at [52, 363] on input "checkbox" at bounding box center [56, 371] width 17 height 17
checkbox input "true"
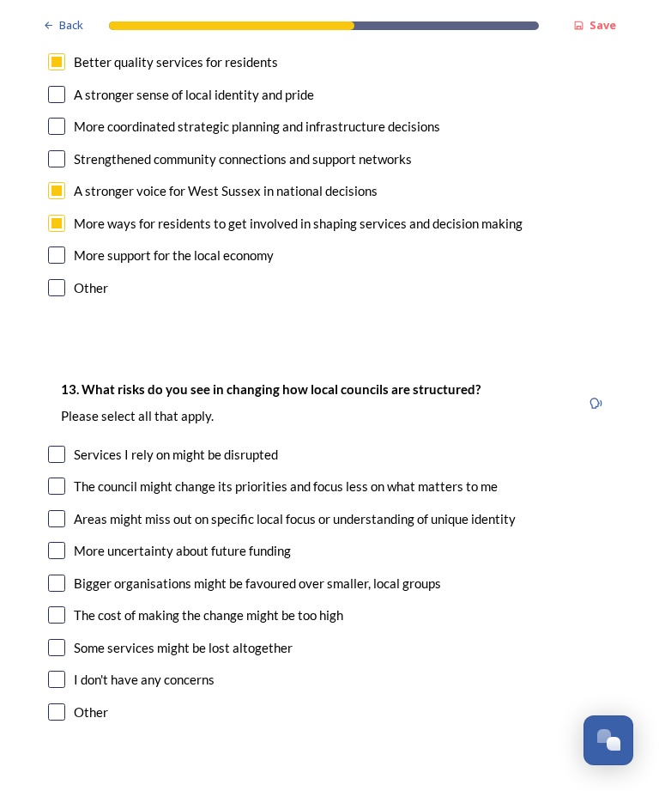
scroll to position [3360, 0]
click at [53, 477] on input "checkbox" at bounding box center [56, 485] width 17 height 17
checkbox input "true"
click at [51, 446] on input "checkbox" at bounding box center [56, 454] width 17 height 17
checkbox input "true"
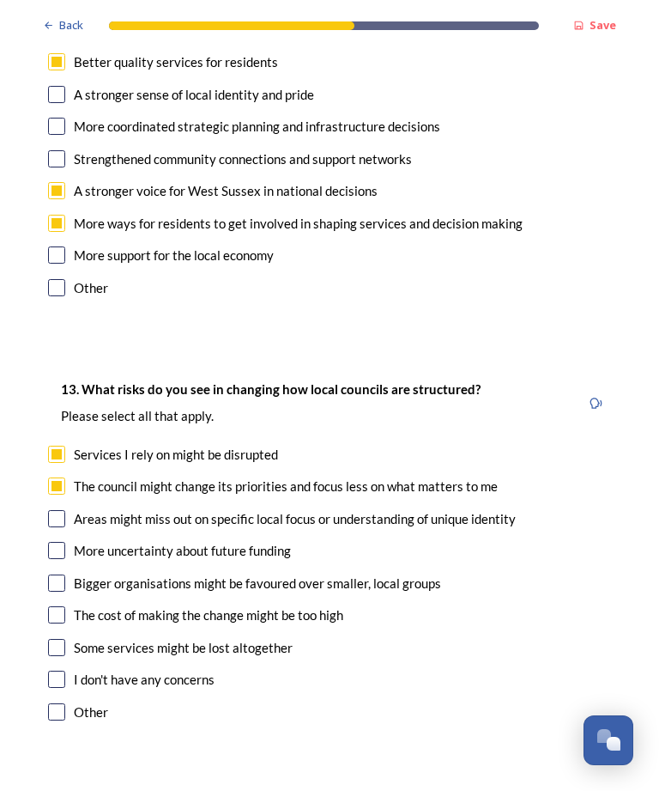
click at [53, 510] on input "checkbox" at bounding box center [56, 518] width 17 height 17
checkbox input "true"
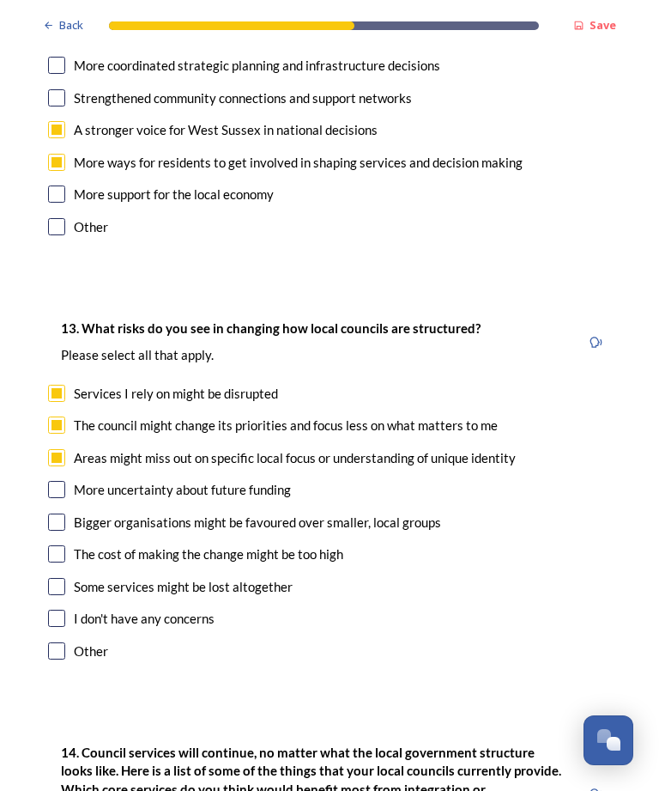
scroll to position [3418, 0]
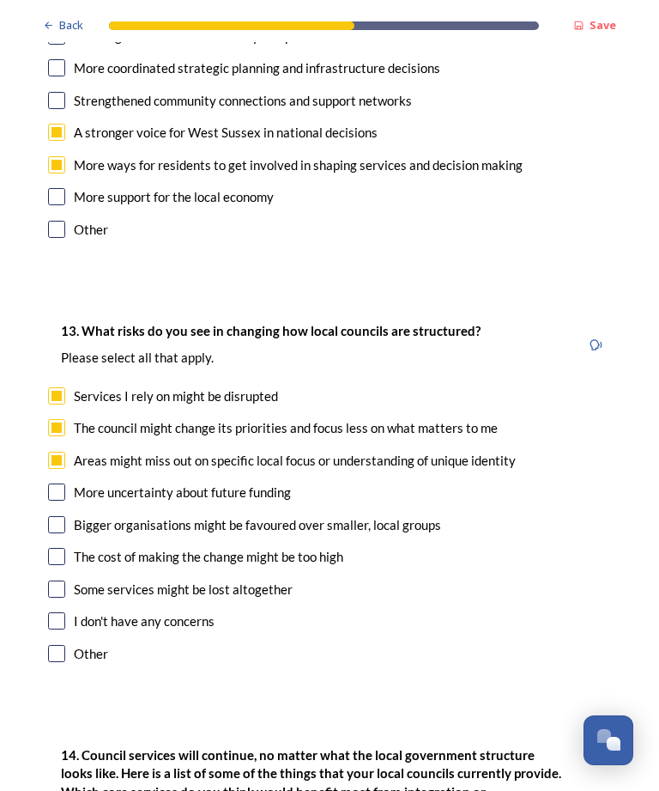
click at [53, 483] on input "checkbox" at bounding box center [56, 491] width 17 height 17
checkbox input "true"
click at [48, 516] on input "checkbox" at bounding box center [56, 524] width 17 height 17
checkbox input "true"
click at [49, 548] on input "checkbox" at bounding box center [56, 556] width 17 height 17
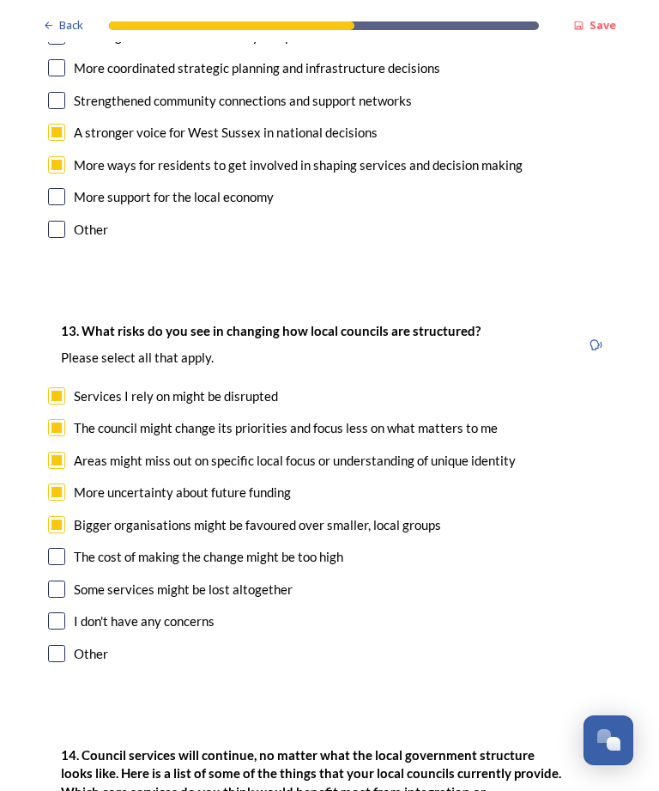
checkbox input "true"
click at [50, 580] on input "checkbox" at bounding box center [56, 588] width 17 height 17
checkbox input "true"
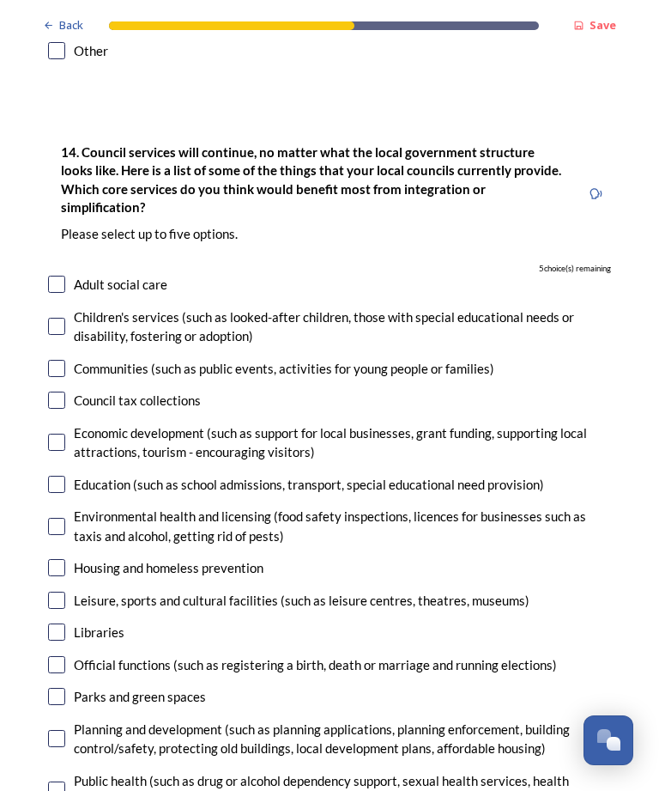
scroll to position [4022, 0]
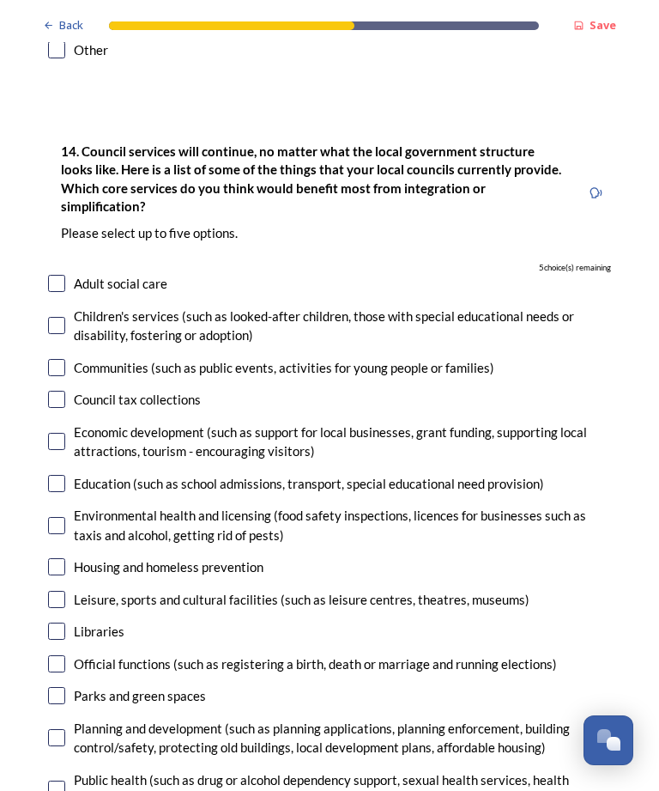
click at [50, 391] on input "checkbox" at bounding box center [56, 399] width 17 height 17
checkbox input "true"
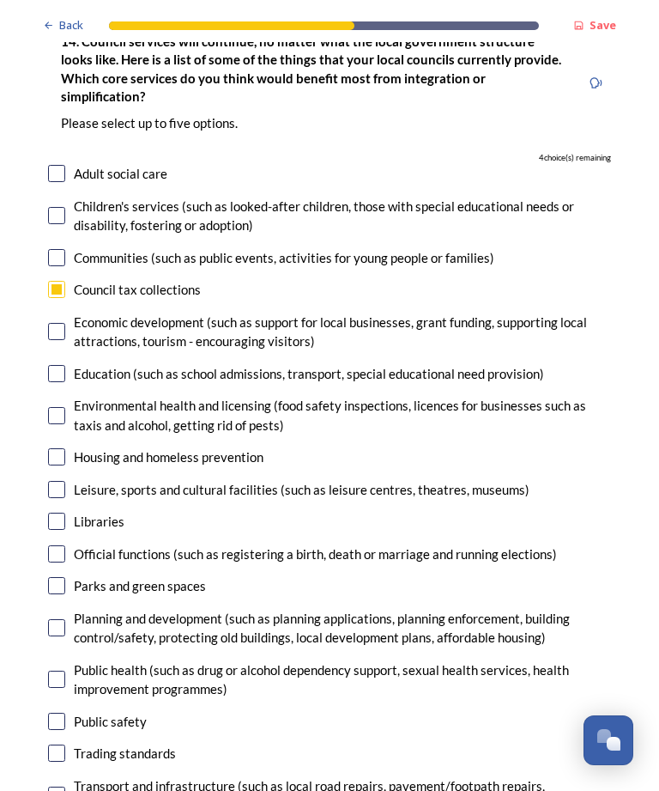
scroll to position [4133, 0]
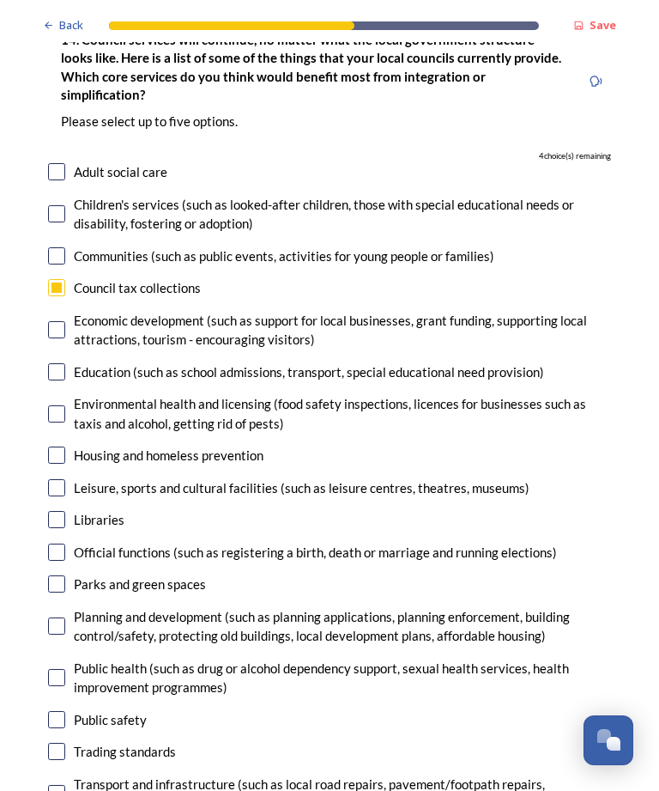
click at [50, 785] on input "checkbox" at bounding box center [56, 793] width 17 height 17
checkbox input "true"
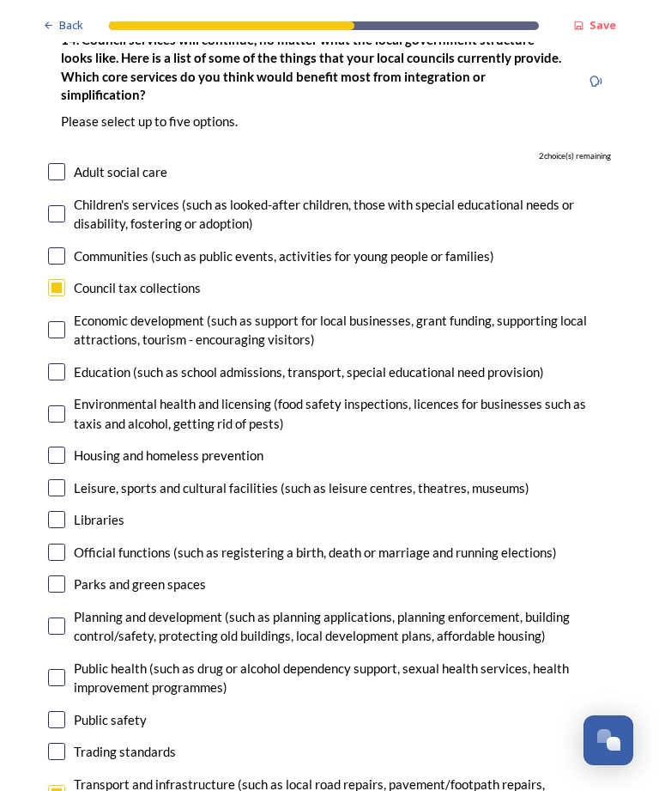
checkbox input "true"
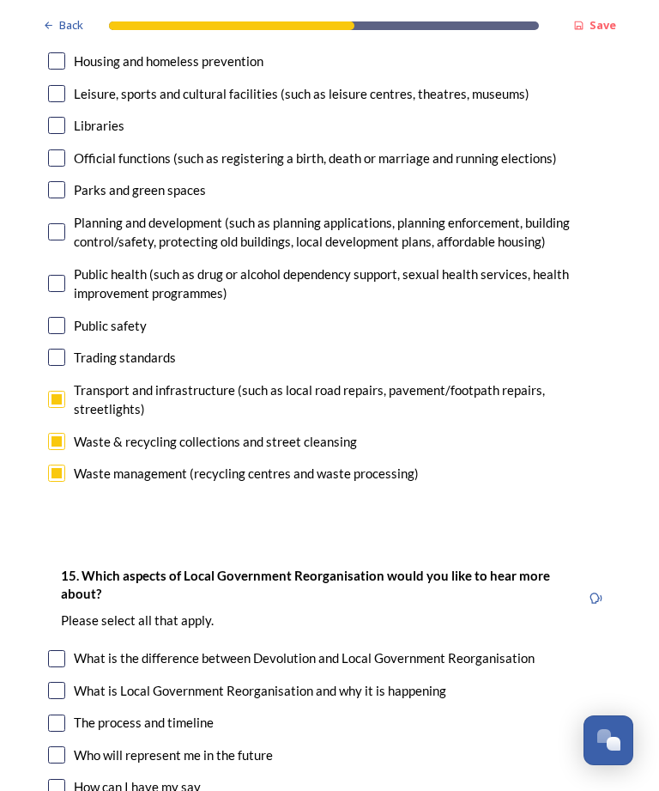
scroll to position [4555, 0]
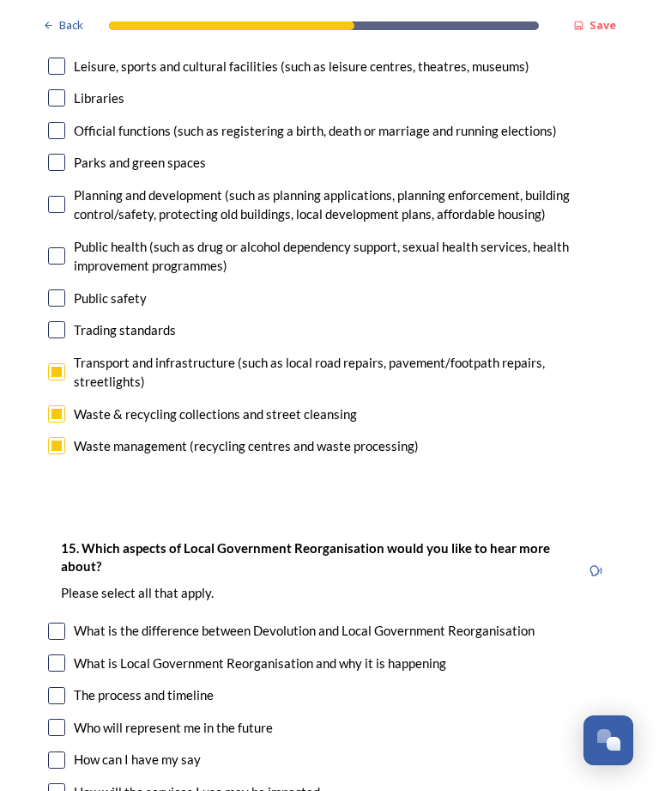
click at [52, 719] on input "checkbox" at bounding box center [56, 727] width 17 height 17
checkbox input "true"
click at [63, 751] on input "checkbox" at bounding box center [56, 759] width 17 height 17
checkbox input "true"
click at [64, 783] on input "checkbox" at bounding box center [56, 791] width 17 height 17
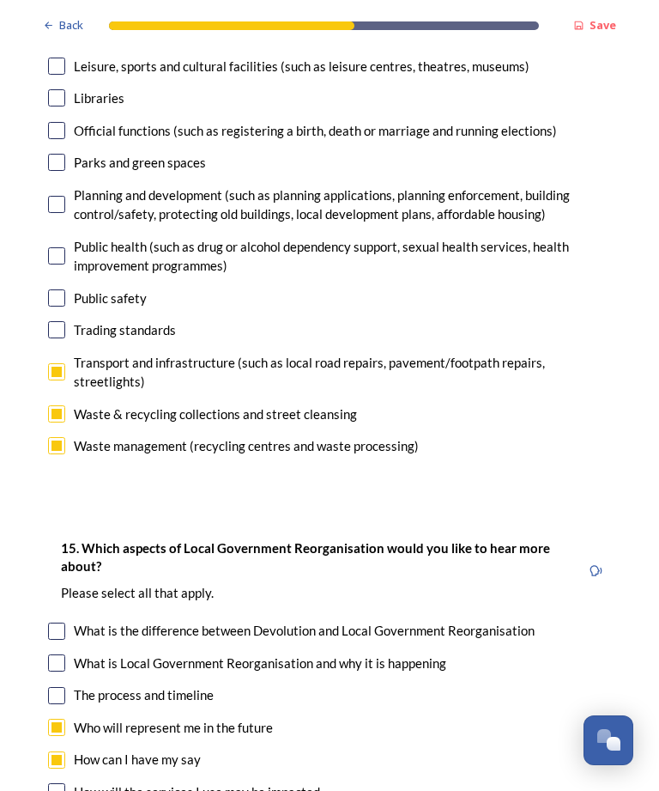
checkbox input "true"
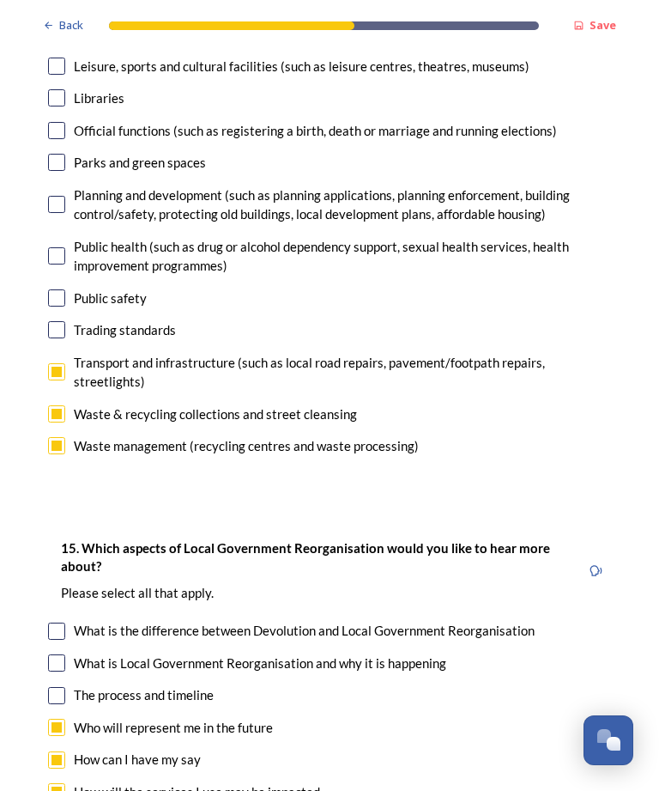
checkbox input "true"
click at [53, 687] on input "checkbox" at bounding box center [56, 695] width 17 height 17
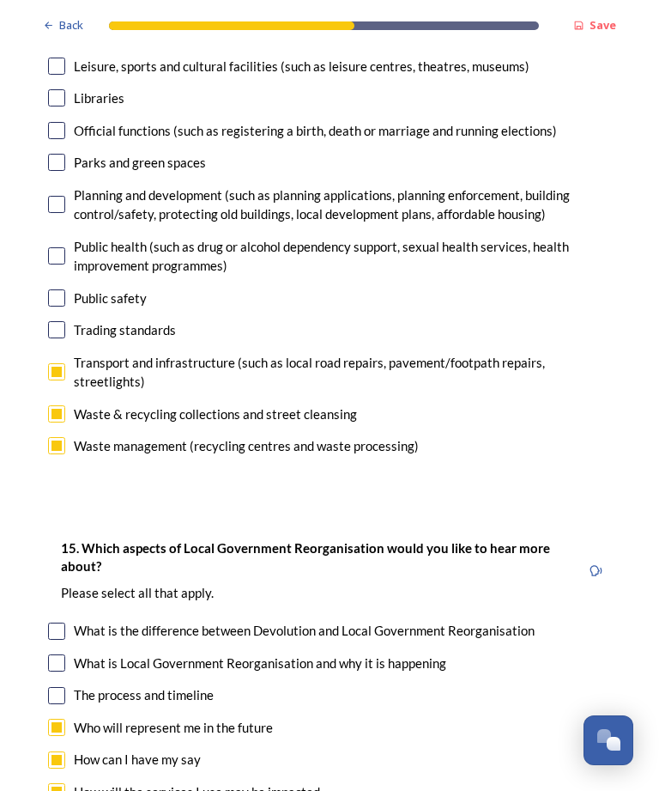
checkbox input "true"
click at [62, 654] on input "checkbox" at bounding box center [56, 662] width 17 height 17
checkbox input "true"
click at [60, 622] on input "checkbox" at bounding box center [56, 630] width 17 height 17
checkbox input "true"
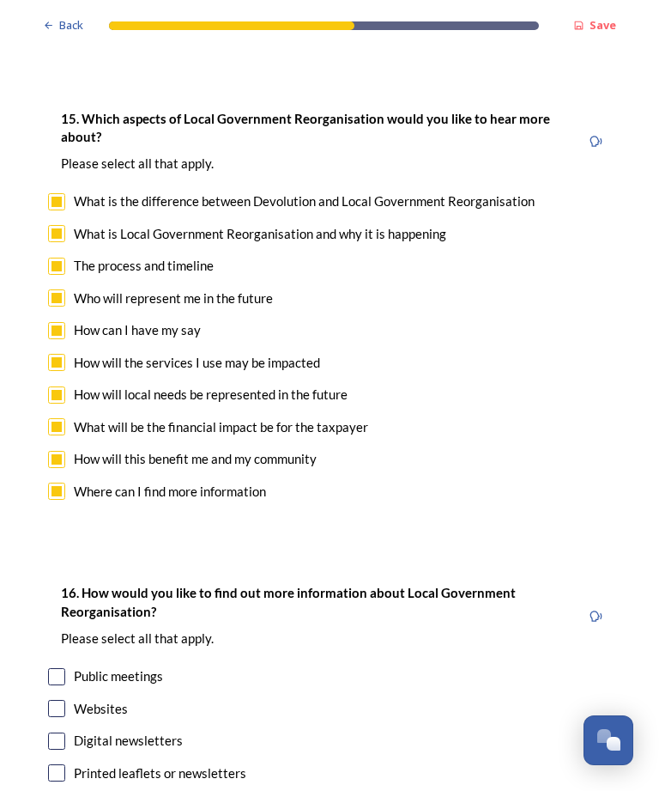
scroll to position [4986, 0]
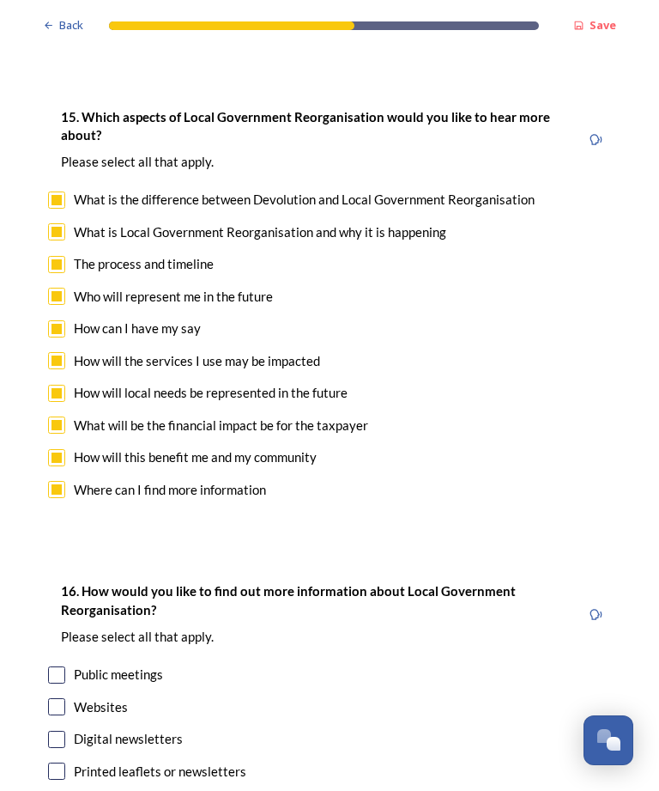
click at [53, 666] on input "checkbox" at bounding box center [56, 674] width 17 height 17
checkbox input "true"
click at [58, 698] on input "checkbox" at bounding box center [56, 706] width 17 height 17
checkbox input "true"
click at [59, 731] on input "checkbox" at bounding box center [56, 739] width 17 height 17
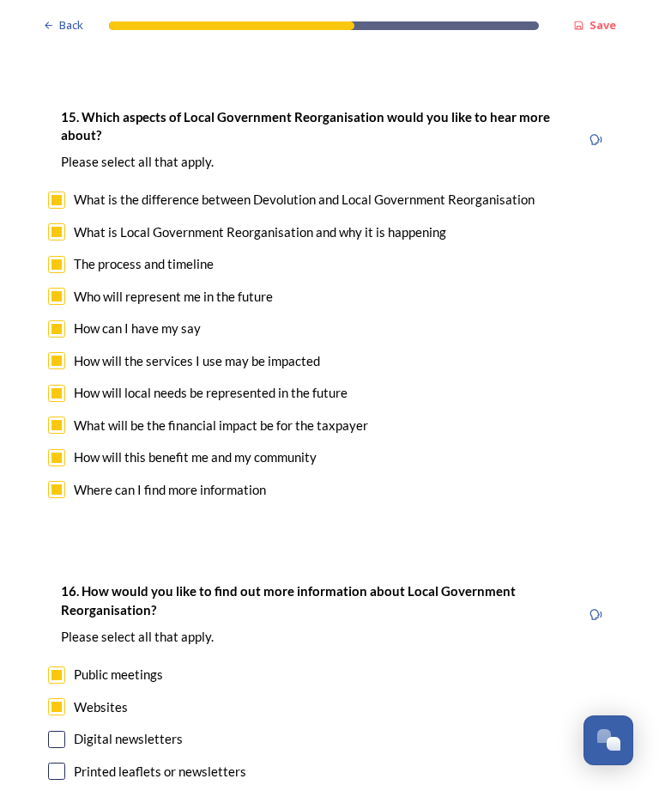
checkbox input "true"
click at [58, 762] on input "checkbox" at bounding box center [56, 770] width 17 height 17
checkbox input "true"
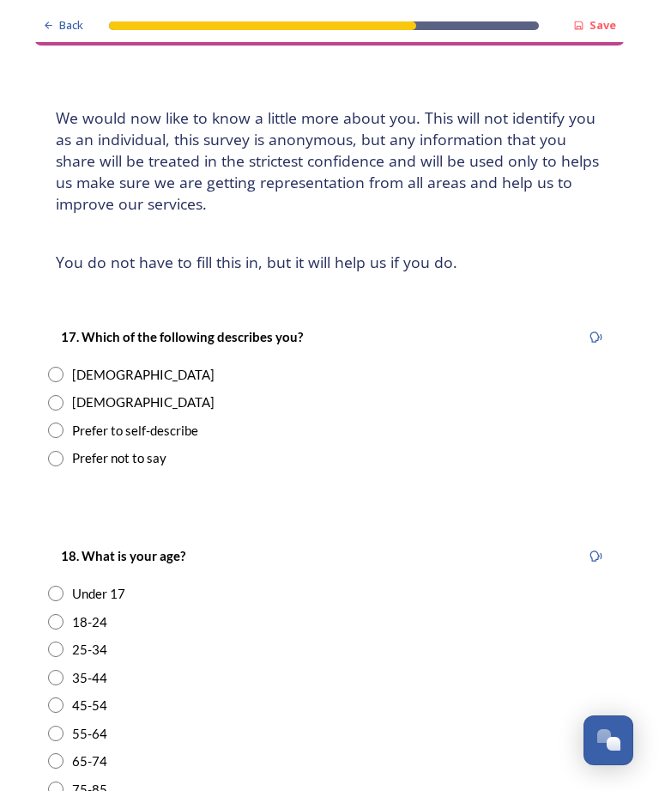
scroll to position [58, 0]
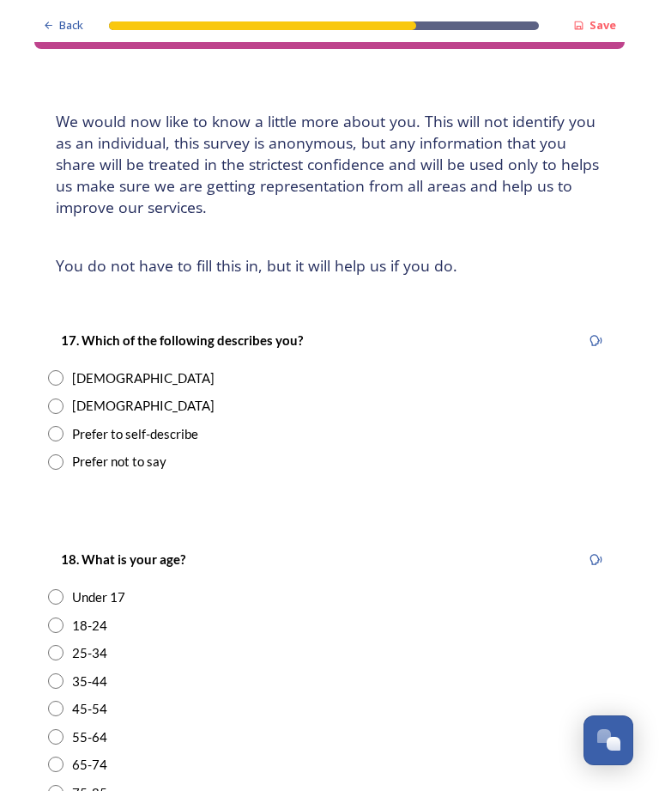
click at [58, 398] on input "radio" at bounding box center [55, 405] width 15 height 15
radio input "true"
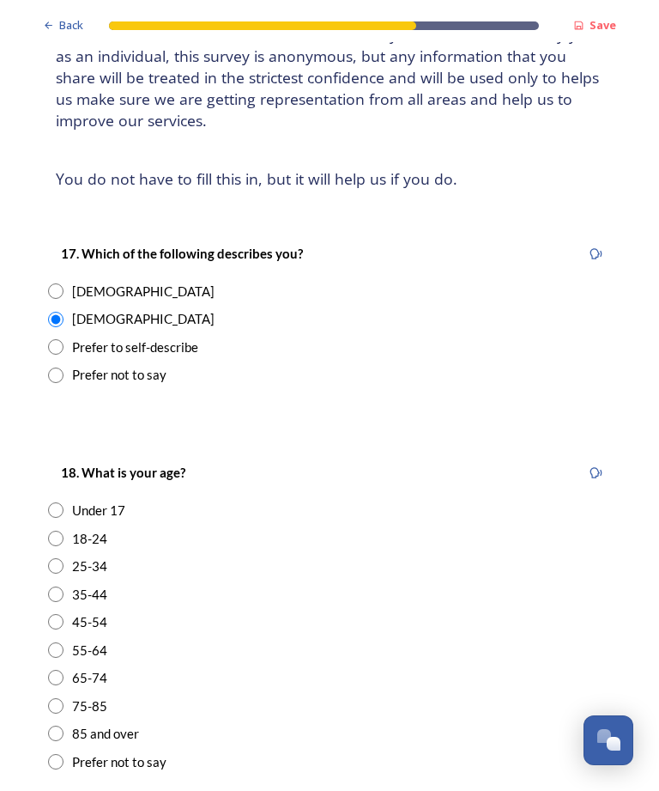
scroll to position [162, 0]
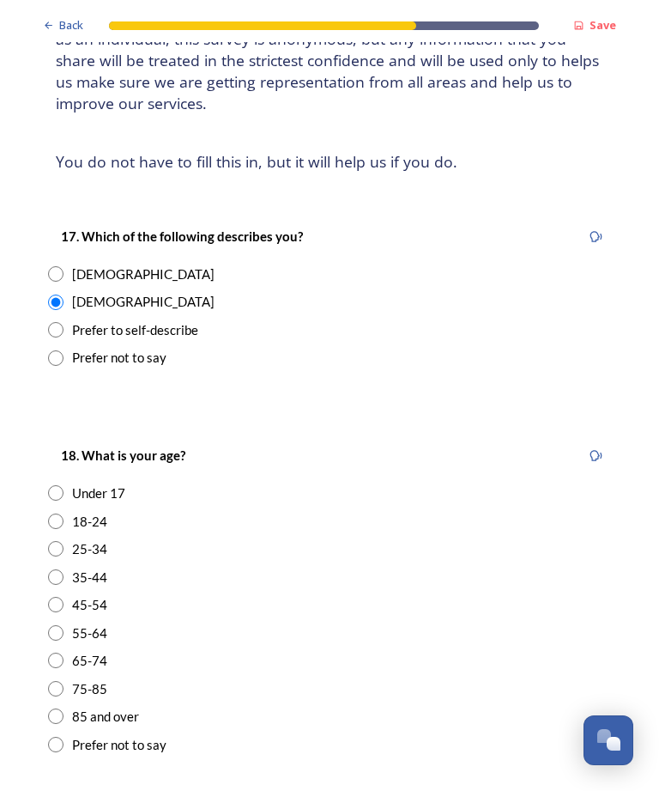
click at [61, 653] on input "radio" at bounding box center [55, 660] width 15 height 15
radio input "true"
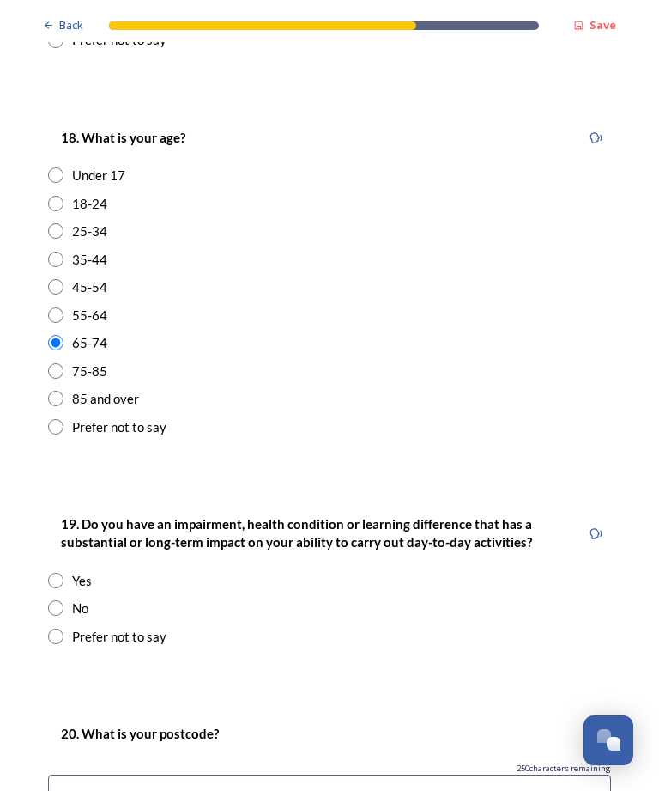
scroll to position [481, 0]
click at [56, 599] on input "radio" at bounding box center [55, 606] width 15 height 15
radio input "true"
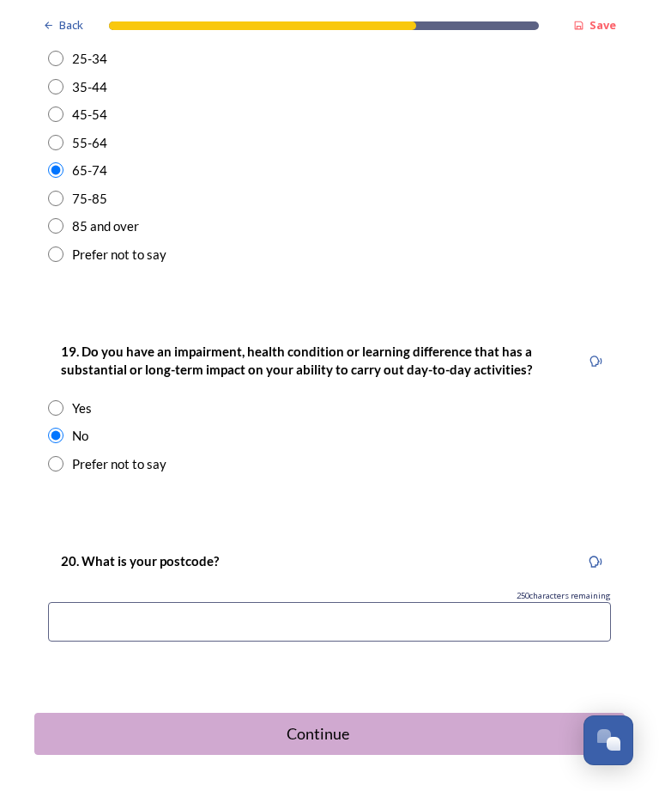
scroll to position [651, 0]
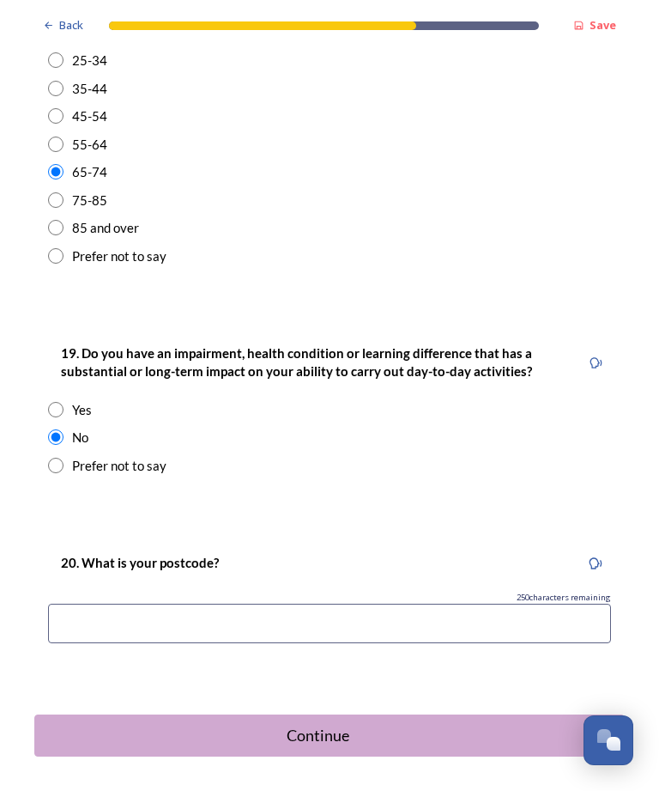
click at [222, 604] on input at bounding box center [329, 623] width 563 height 39
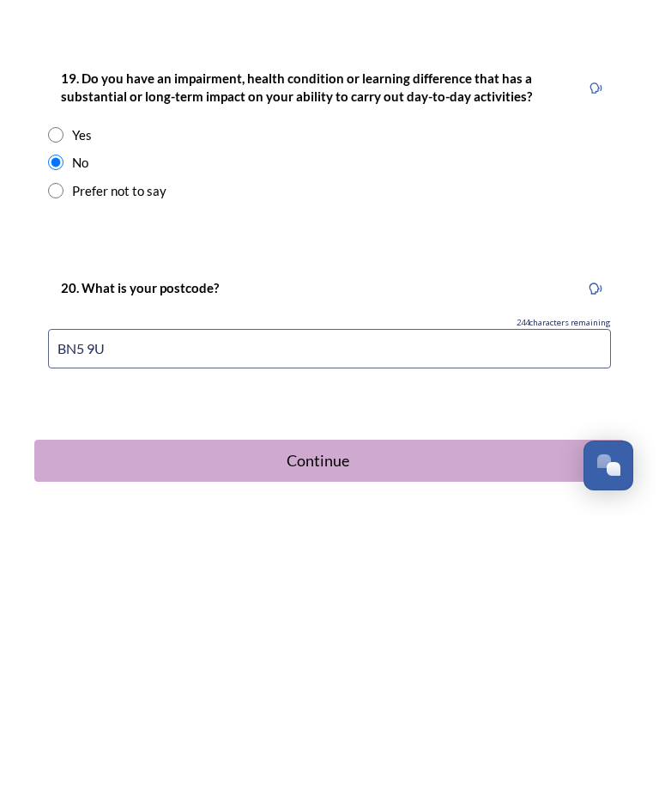
type input "BN5 9UY"
click at [325, 724] on div "Continue" at bounding box center [318, 735] width 549 height 23
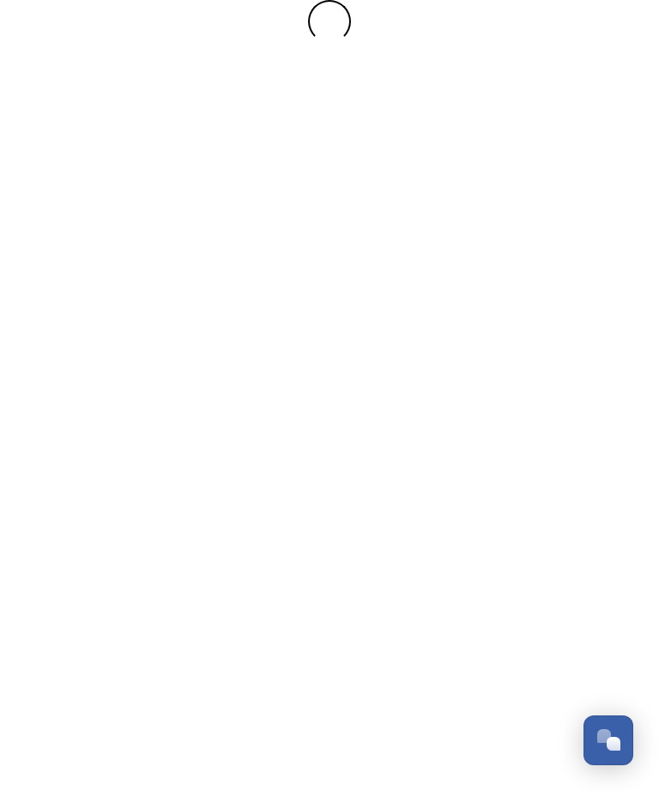
scroll to position [0, 0]
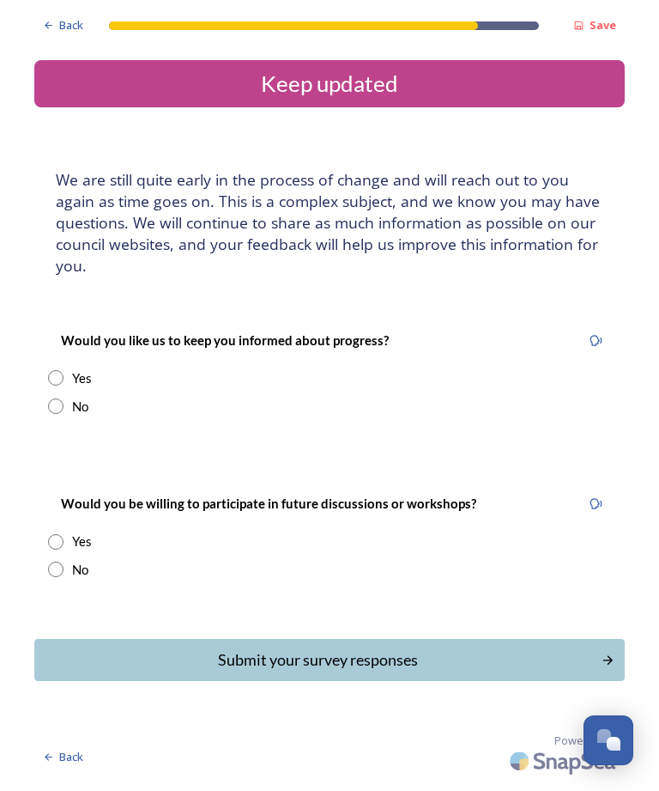
click at [49, 370] on input "radio" at bounding box center [55, 377] width 15 height 15
radio input "true"
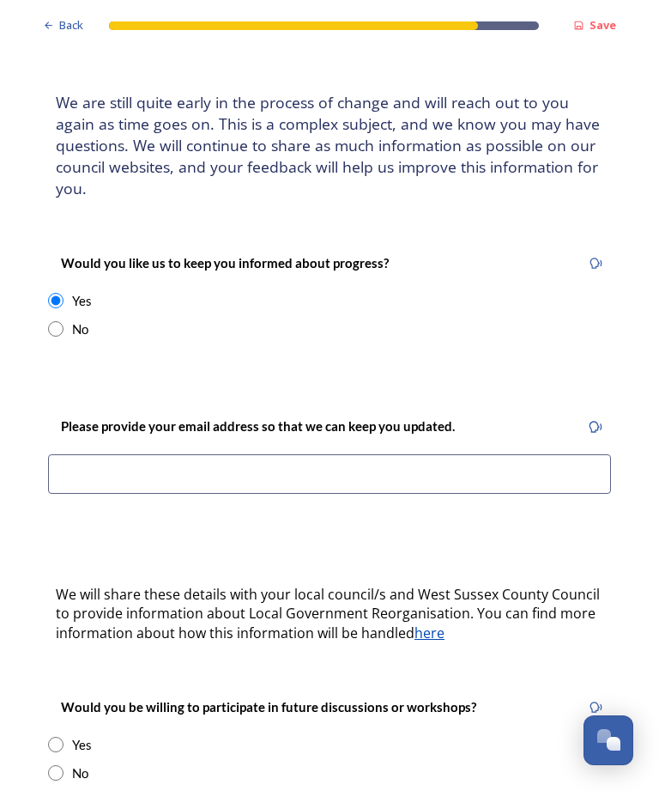
scroll to position [78, 0]
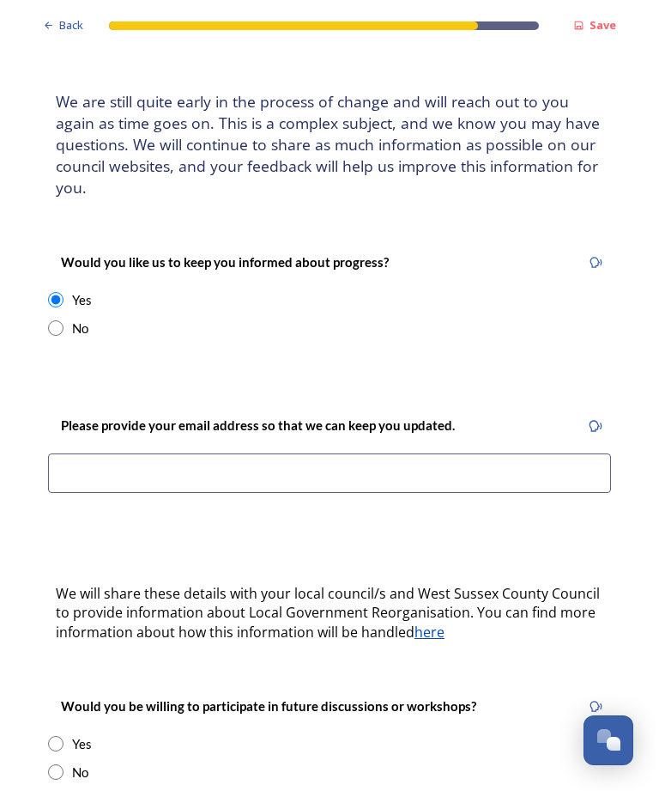
click at [222, 453] on input at bounding box center [329, 472] width 563 height 39
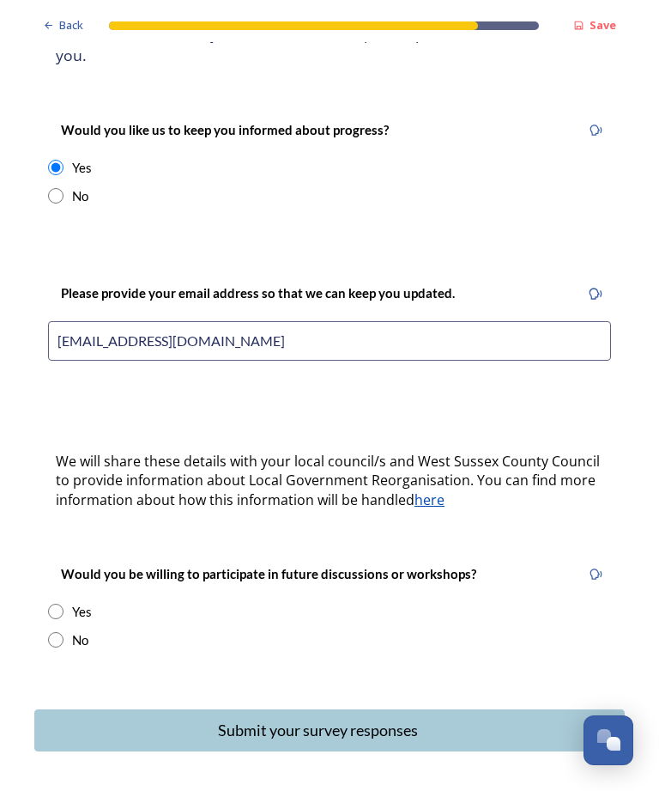
scroll to position [209, 0]
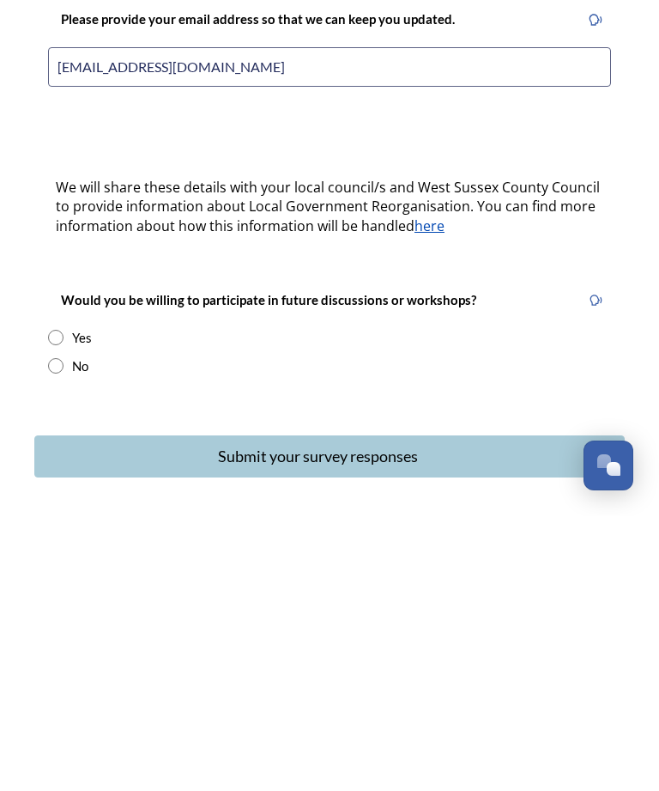
type input "grahamkspeed@gmail.com"
click at [59, 604] on input "radio" at bounding box center [55, 611] width 15 height 15
radio input "true"
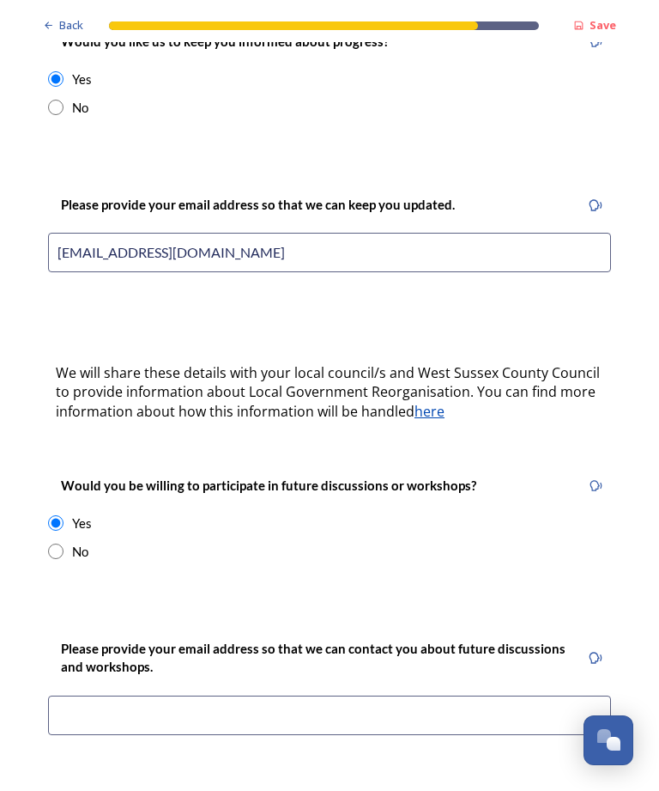
scroll to position [313, 0]
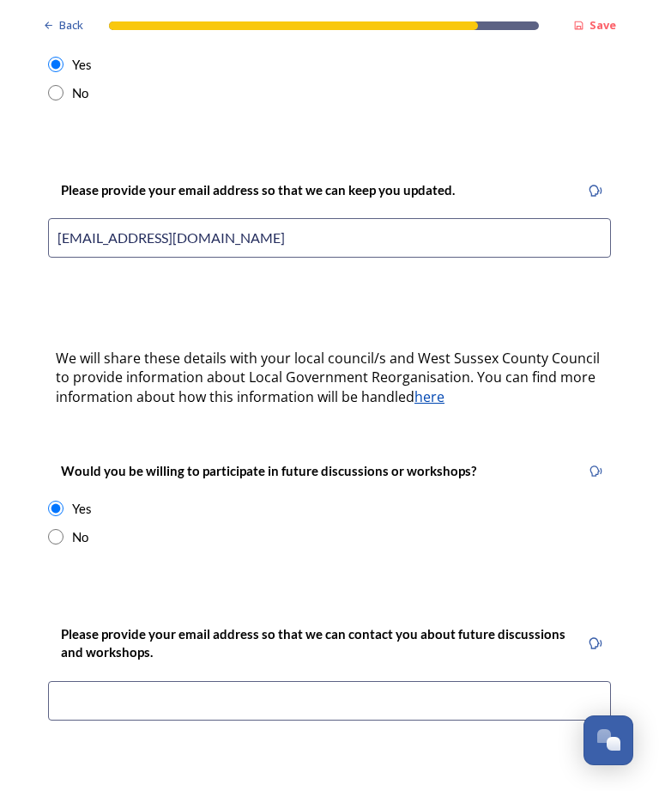
click at [230, 681] on input at bounding box center [329, 700] width 563 height 39
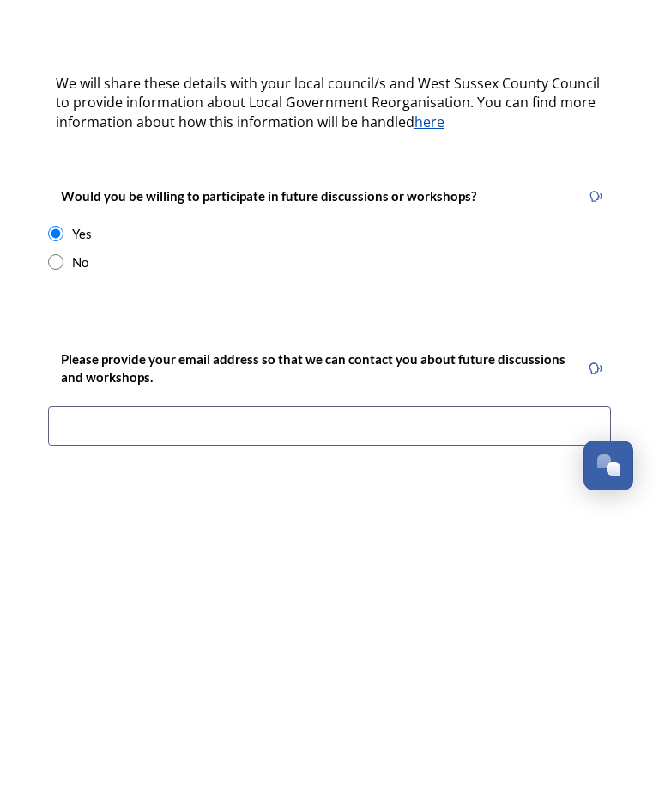
click at [209, 681] on input at bounding box center [329, 700] width 563 height 39
click at [134, 681] on input at bounding box center [329, 700] width 563 height 39
paste input "grahamkspeed@gmail.com"
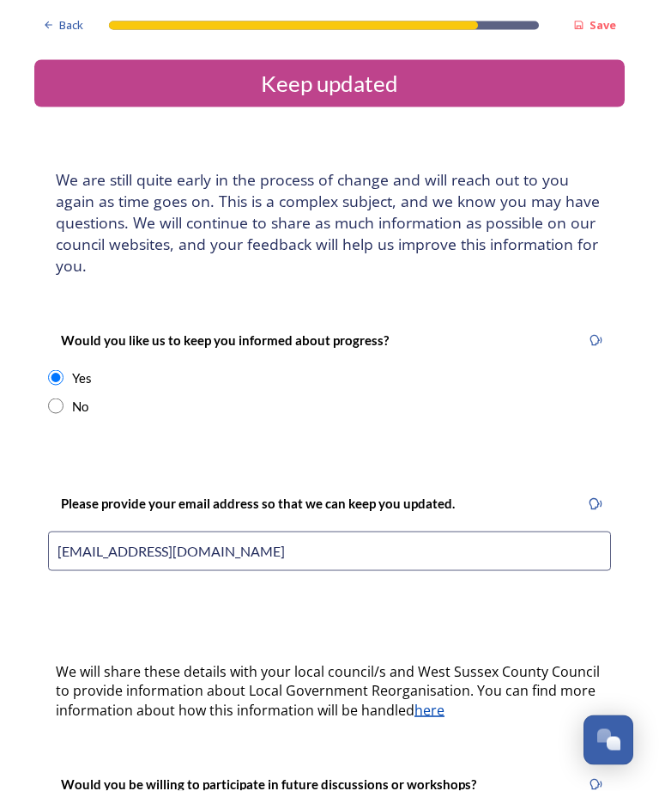
scroll to position [0, 0]
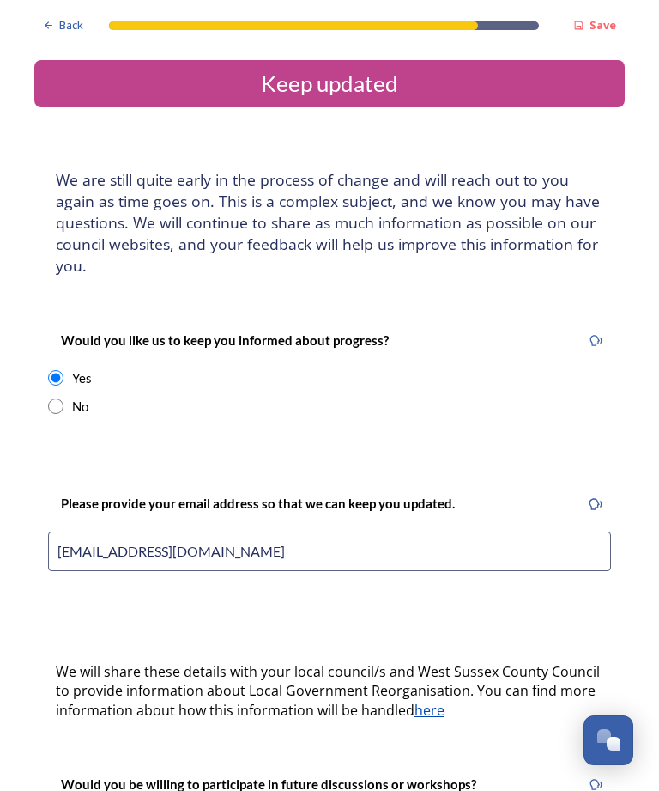
type input "grahamkspeed@gmail.com"
click at [604, 27] on strong "Save" at bounding box center [603, 24] width 27 height 15
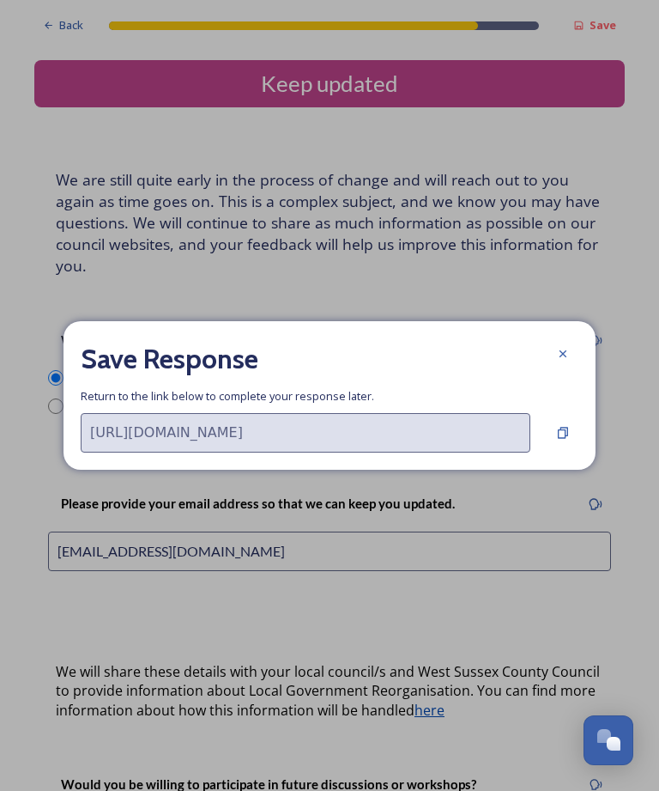
click at [388, 452] on input "https://app.snapsea.io/p/c/shaping-west-sussex/shaping-west-sussex/participate?…" at bounding box center [306, 432] width 450 height 39
click at [212, 379] on h2 "Save Response" at bounding box center [170, 358] width 178 height 41
click at [228, 452] on input "https://app.snapsea.io/p/c/shaping-west-sussex/shaping-west-sussex/participate?…" at bounding box center [306, 432] width 450 height 39
click at [562, 438] on icon at bounding box center [563, 432] width 10 height 11
click at [519, 442] on div "Copy Link" at bounding box center [513, 432] width 52 height 19
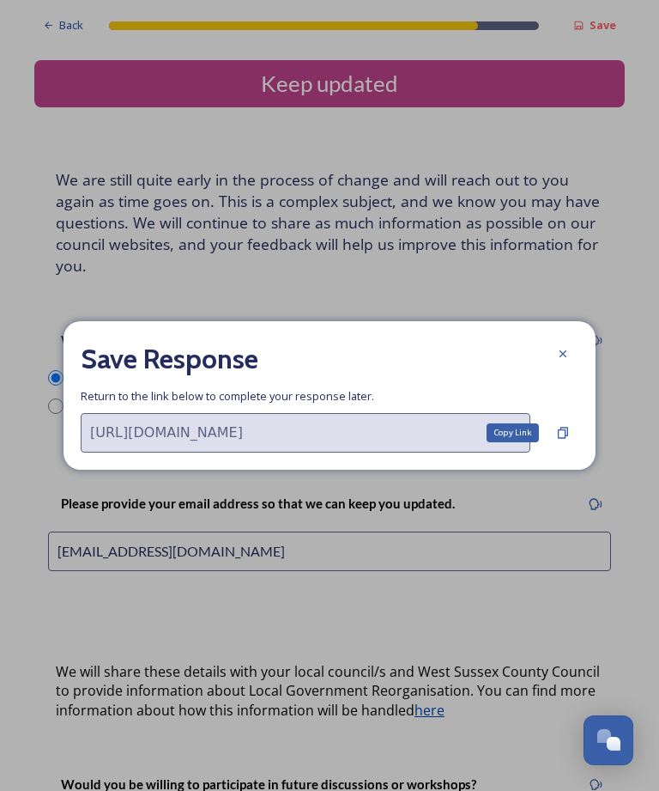
click at [516, 442] on div "Copy Link" at bounding box center [513, 432] width 52 height 19
click at [523, 442] on div "Copy Link" at bounding box center [513, 432] width 52 height 19
click at [562, 357] on icon at bounding box center [563, 353] width 7 height 7
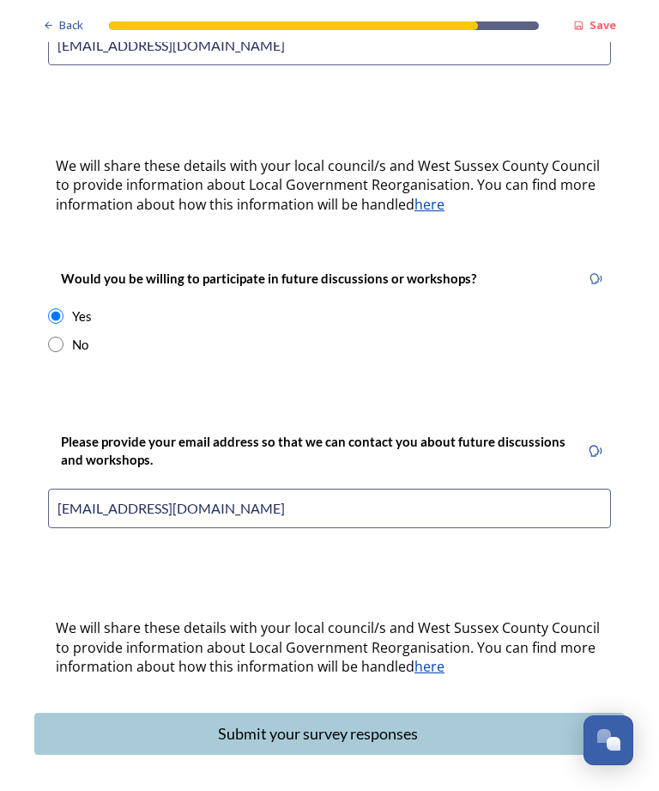
scroll to position [505, 0]
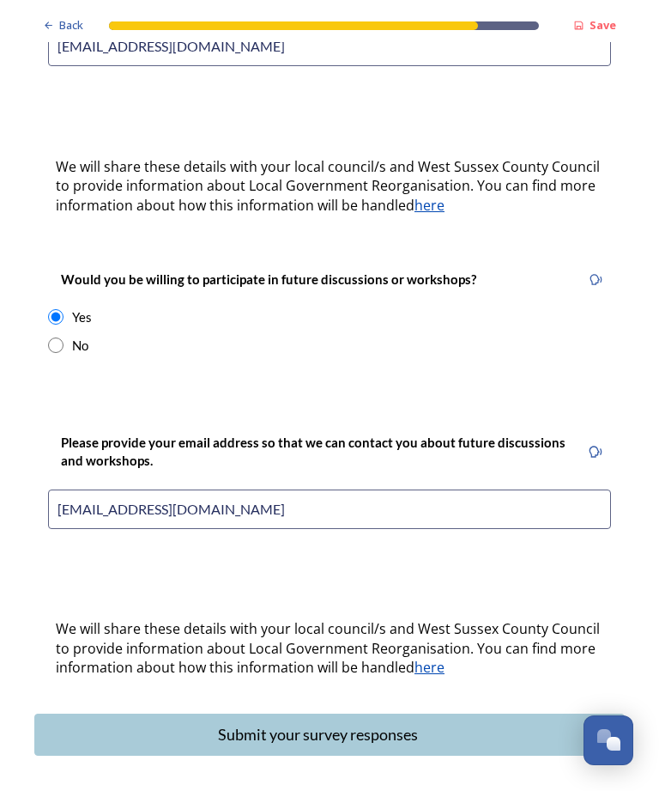
click at [253, 723] on div "Submit your survey responses" at bounding box center [318, 734] width 549 height 23
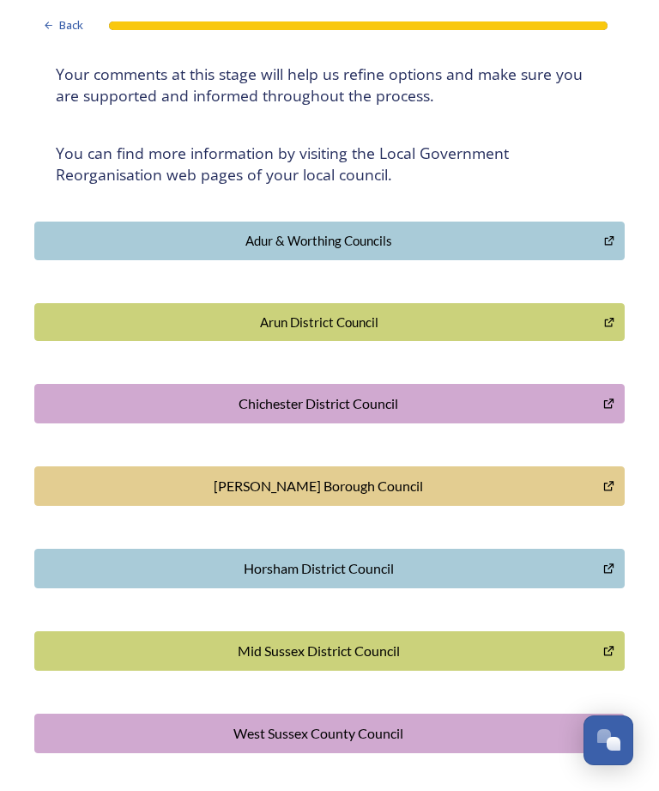
scroll to position [252, 0]
